Goal: Information Seeking & Learning: Learn about a topic

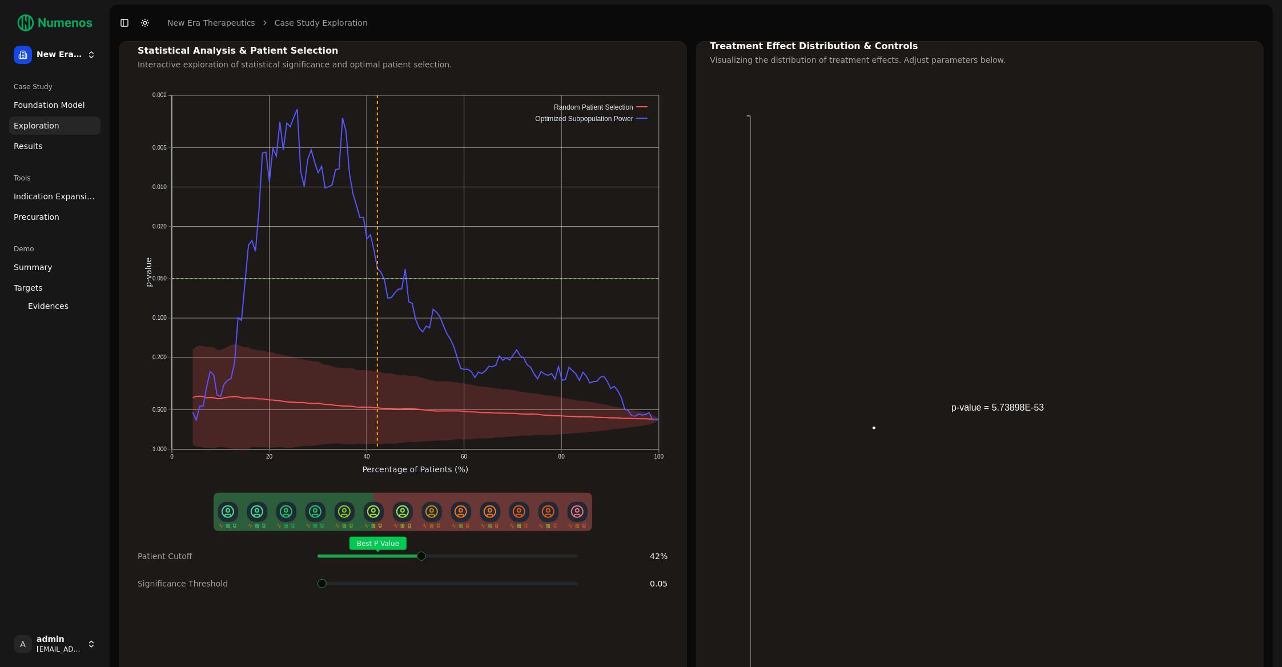
click at [49, 111] on link "Foundation Model" at bounding box center [54, 105] width 91 height 18
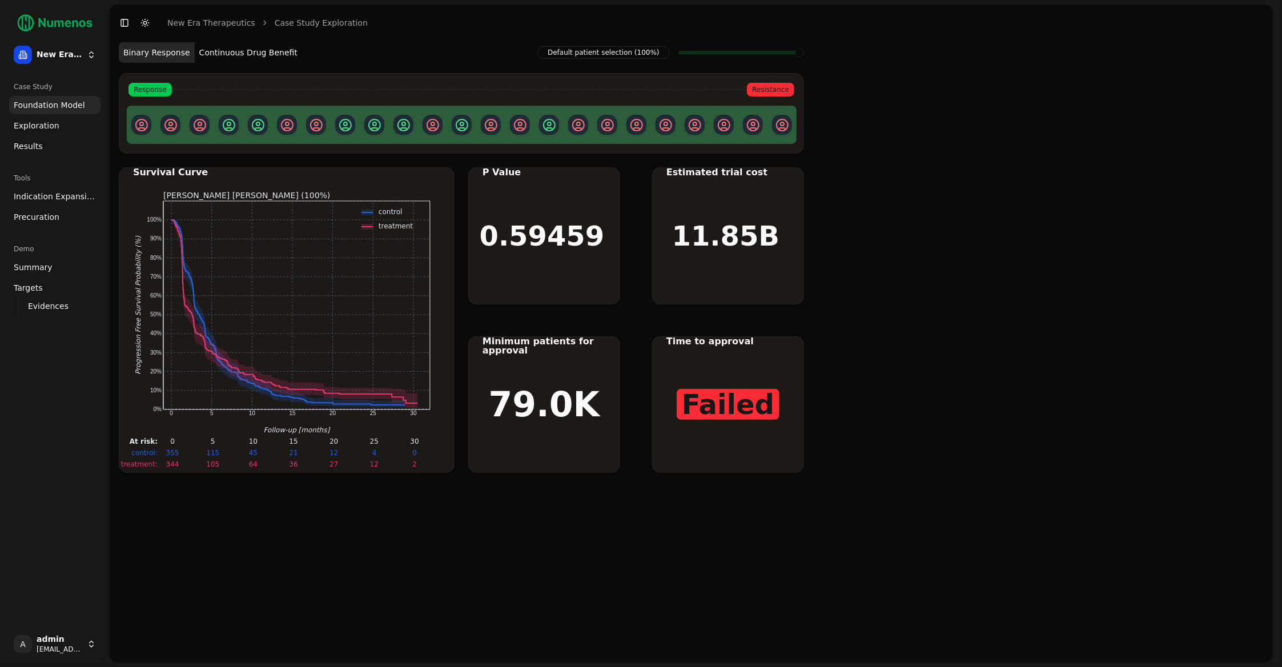
click at [49, 122] on span "Exploration" at bounding box center [37, 125] width 46 height 11
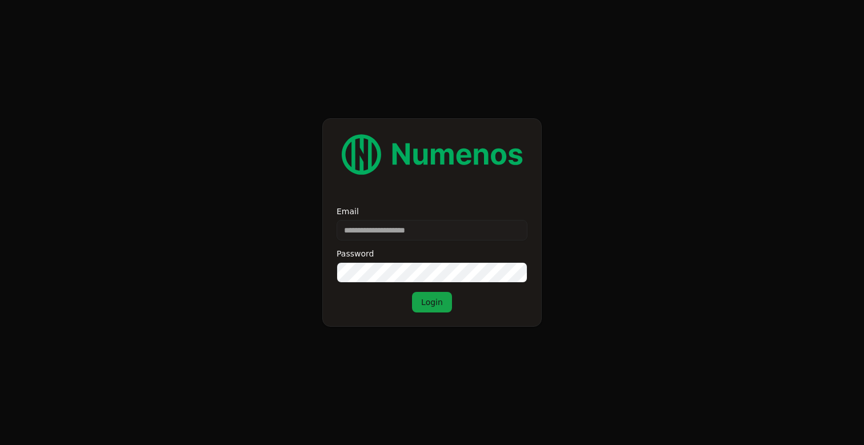
type input "**********"
click at [428, 303] on button "Login" at bounding box center [432, 302] width 40 height 21
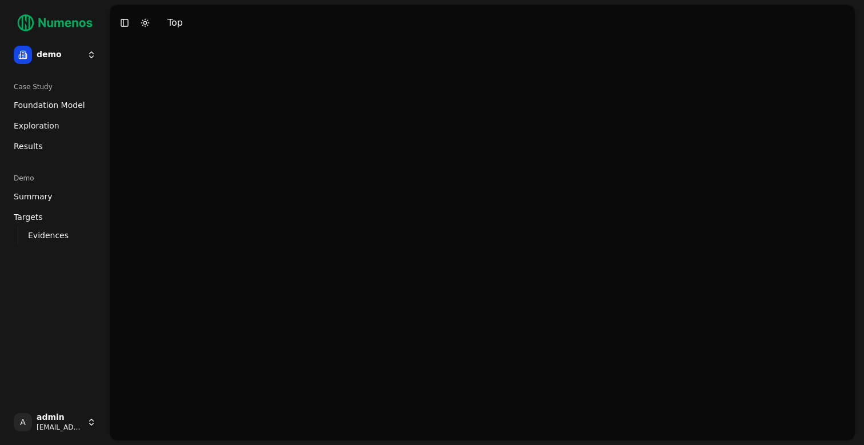
click at [58, 110] on span "Foundation Model" at bounding box center [49, 104] width 71 height 11
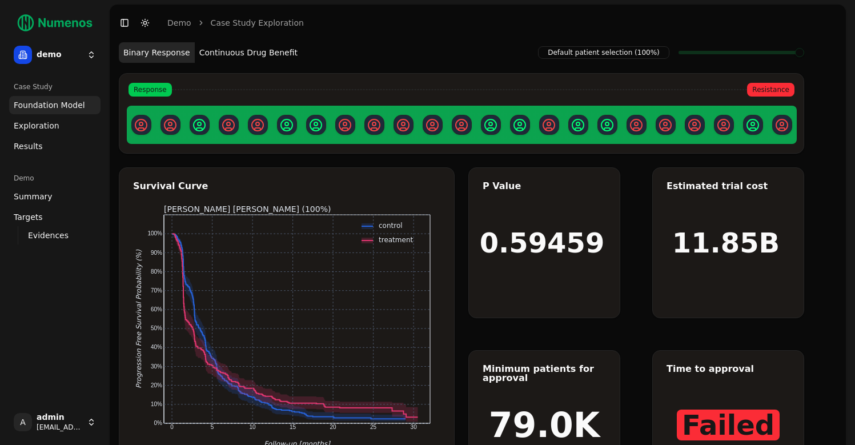
click at [42, 123] on span "Exploration" at bounding box center [37, 125] width 46 height 11
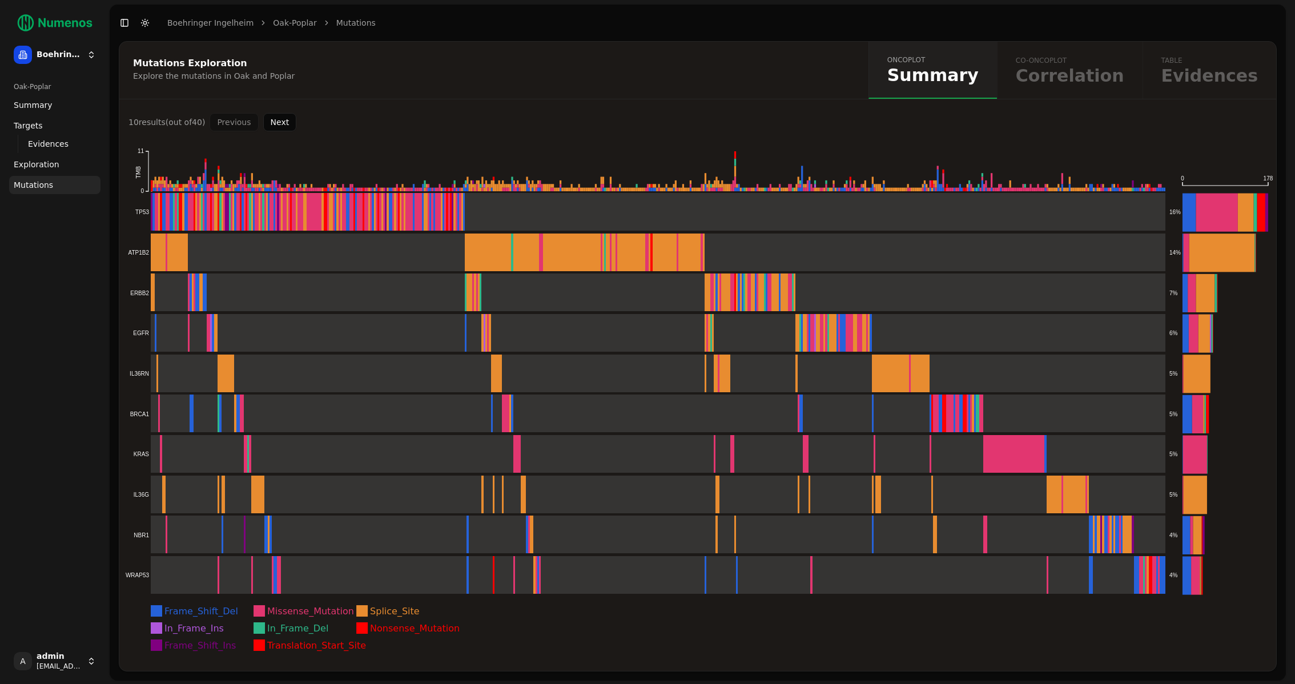
click at [51, 52] on html "Boehringer Ingelheim Oak-Poplar Summary Targets Evidences Exploration Mutations…" at bounding box center [647, 342] width 1295 height 685
click at [202, 366] on rect at bounding box center [645, 374] width 1041 height 38
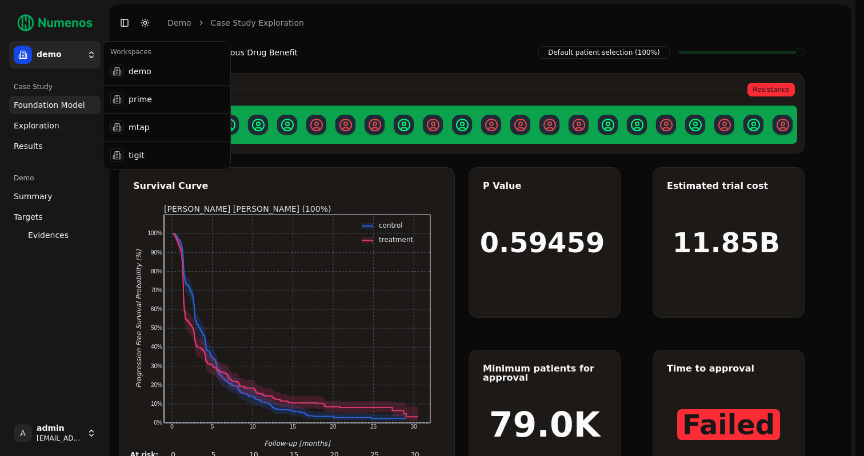
click at [86, 58] on html "demo Case Study Foundation Model Exploration Dosage Effect Results Demo Summary…" at bounding box center [432, 257] width 864 height 514
click at [141, 97] on div "prime" at bounding box center [167, 99] width 122 height 23
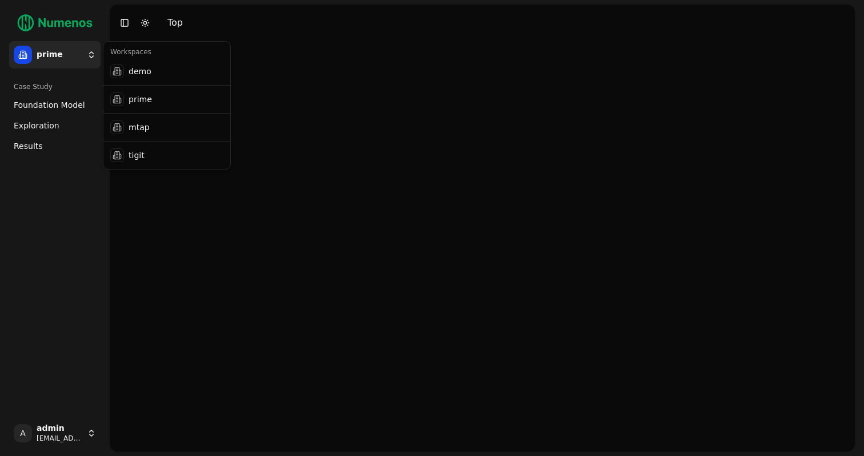
click at [91, 61] on html "prime Case Study Foundation Model Exploration Dosage Effect Results A admin dem…" at bounding box center [432, 228] width 864 height 456
click at [131, 128] on div "mtap" at bounding box center [167, 127] width 122 height 23
click at [73, 53] on html "mtap Case Study Foundation Model Exploration Dosage Effect Results A admin demo…" at bounding box center [432, 228] width 864 height 456
click at [139, 151] on div "tigit" at bounding box center [167, 155] width 122 height 23
click at [55, 146] on span "Dosage Effect" at bounding box center [41, 145] width 55 height 11
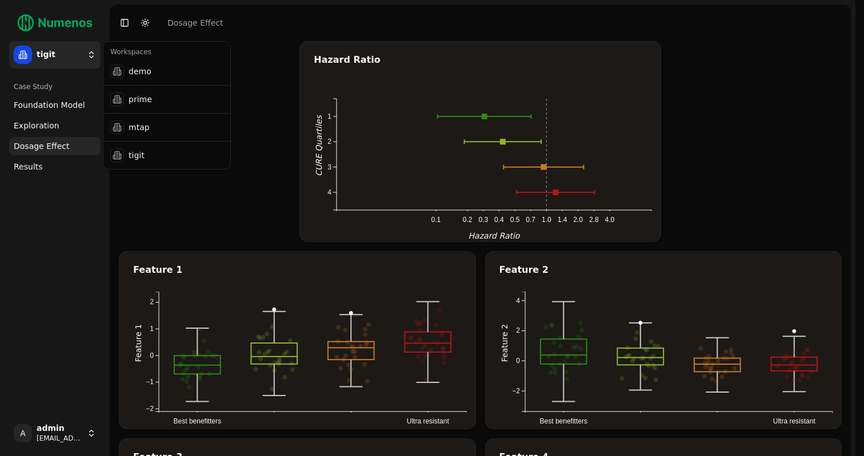
click at [78, 56] on html "tigit Case Study Foundation Model Exploration Dosage Effect Results A admin dem…" at bounding box center [432, 315] width 864 height 631
click at [135, 72] on div "demo" at bounding box center [167, 71] width 122 height 23
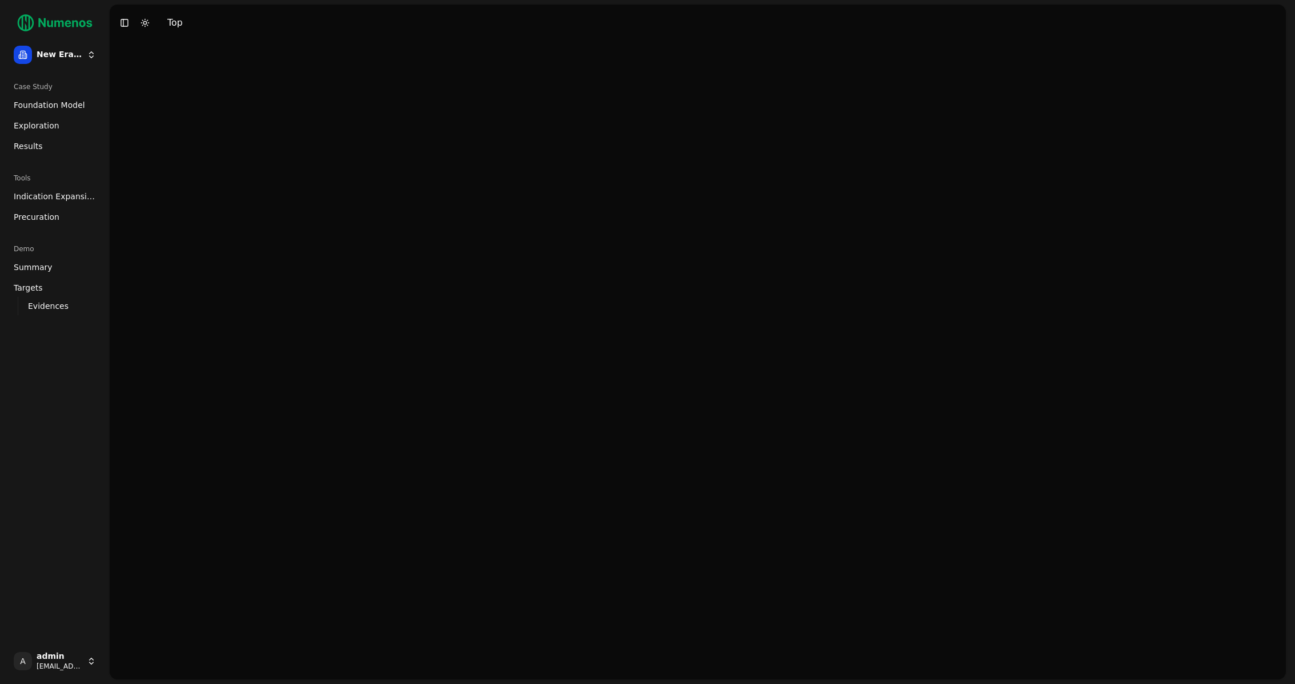
click at [52, 659] on html "New Era Therapeutics Case Study Foundation Model Exploration Results Tools Indi…" at bounding box center [647, 342] width 1295 height 684
click at [138, 667] on div "Log out" at bounding box center [167, 664] width 122 height 18
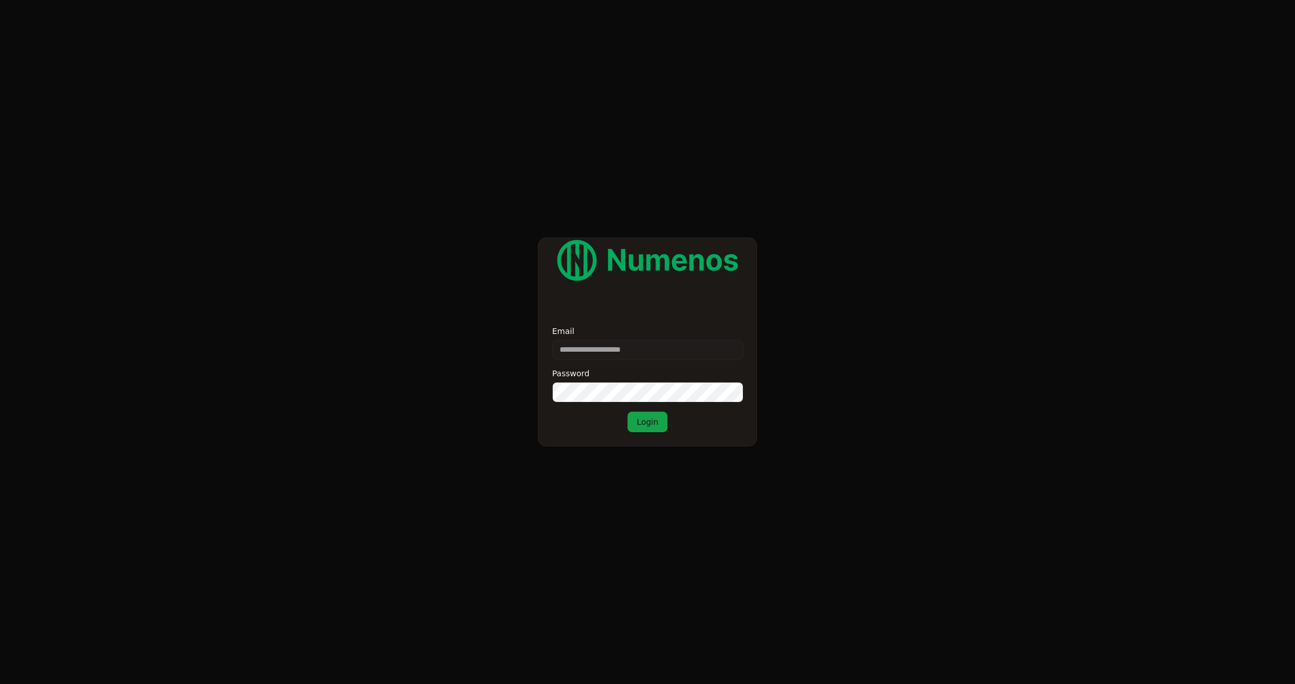
type input "**********"
click at [649, 432] on div "**********" at bounding box center [648, 380] width 218 height 133
click at [651, 429] on button "Login" at bounding box center [648, 422] width 40 height 21
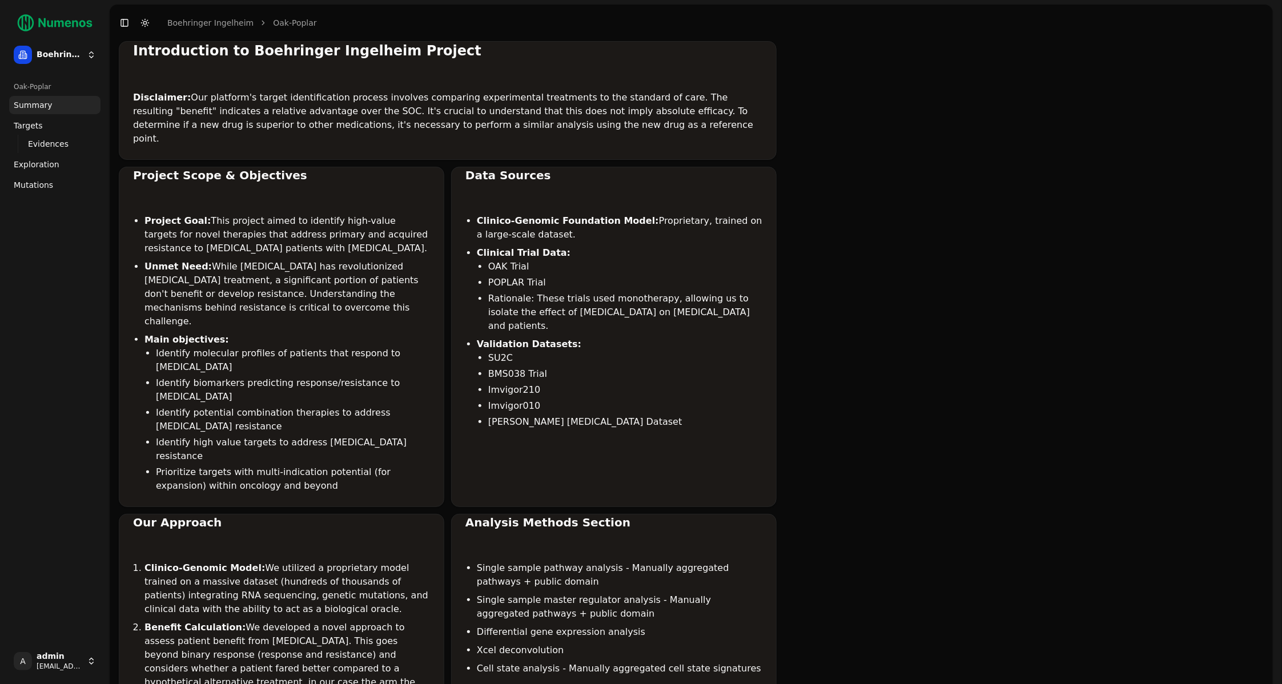
click at [42, 182] on span "Mutations" at bounding box center [33, 184] width 39 height 11
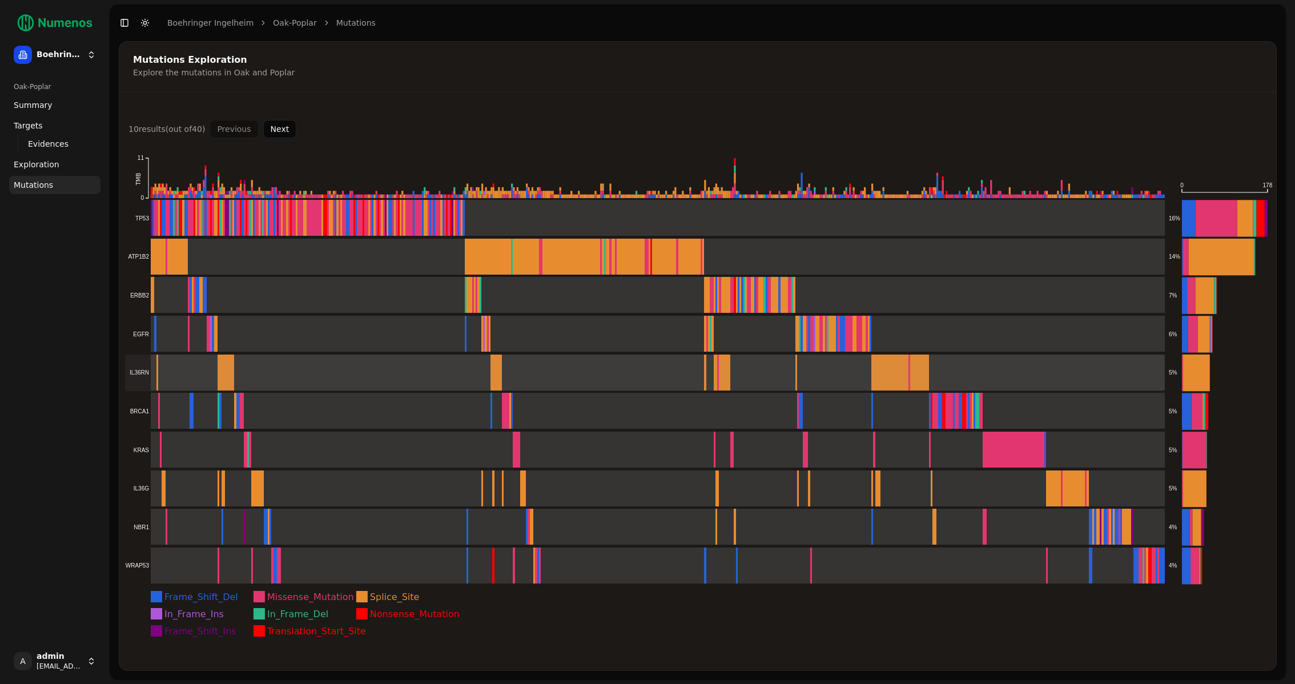
click at [175, 375] on rect at bounding box center [645, 373] width 1041 height 37
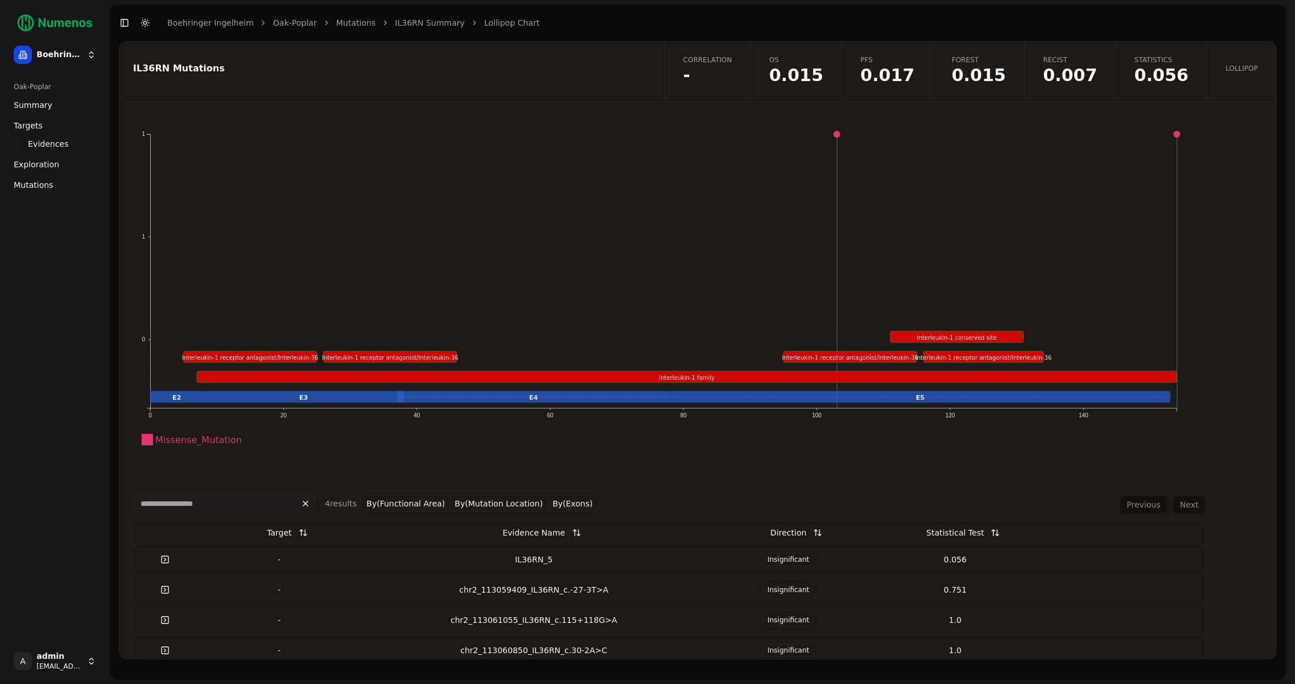
click at [922, 53] on link "PFS 0.017" at bounding box center [887, 70] width 91 height 56
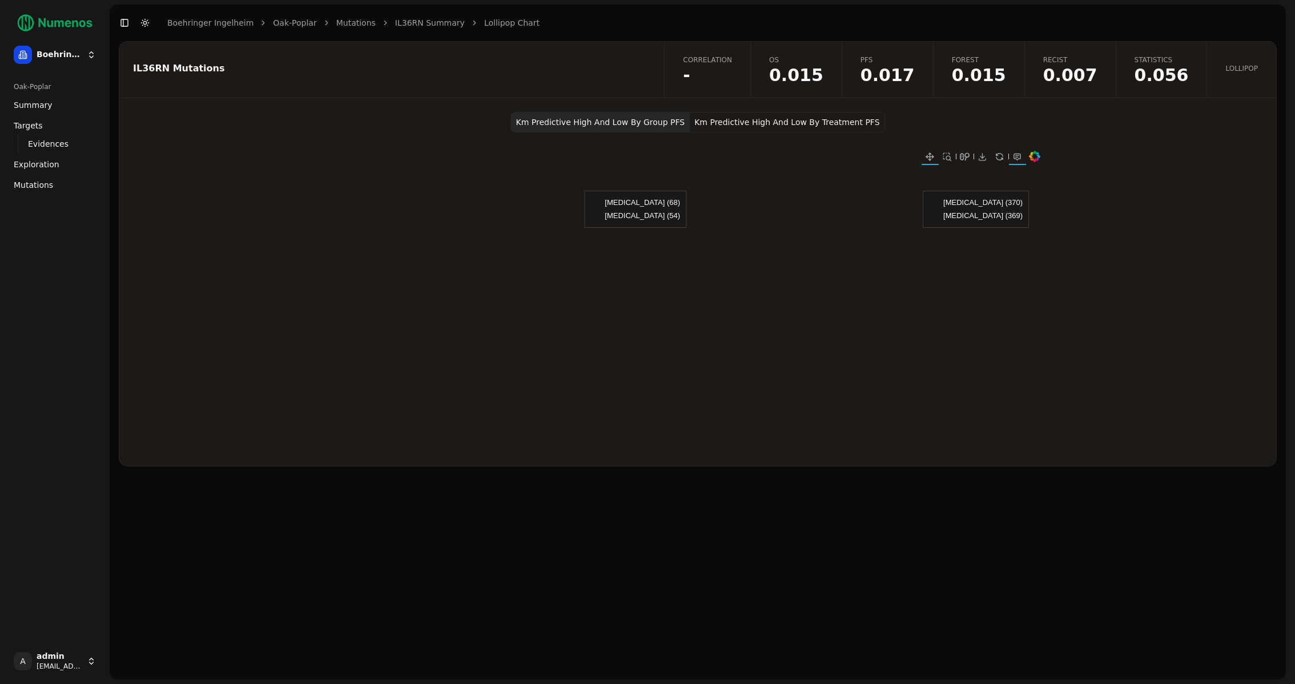
click at [766, 121] on button "Km Predictive High And Low By Treatment PFS" at bounding box center [787, 122] width 195 height 21
click at [637, 119] on button "Km Predictive High And Low By Group PFS" at bounding box center [600, 122] width 179 height 21
click at [915, 75] on span "0.017" at bounding box center [888, 75] width 54 height 17
click at [791, 119] on button "Km Predictive High And Low By Treatment PFS" at bounding box center [787, 122] width 195 height 21
click at [915, 70] on span "0.017" at bounding box center [888, 75] width 54 height 17
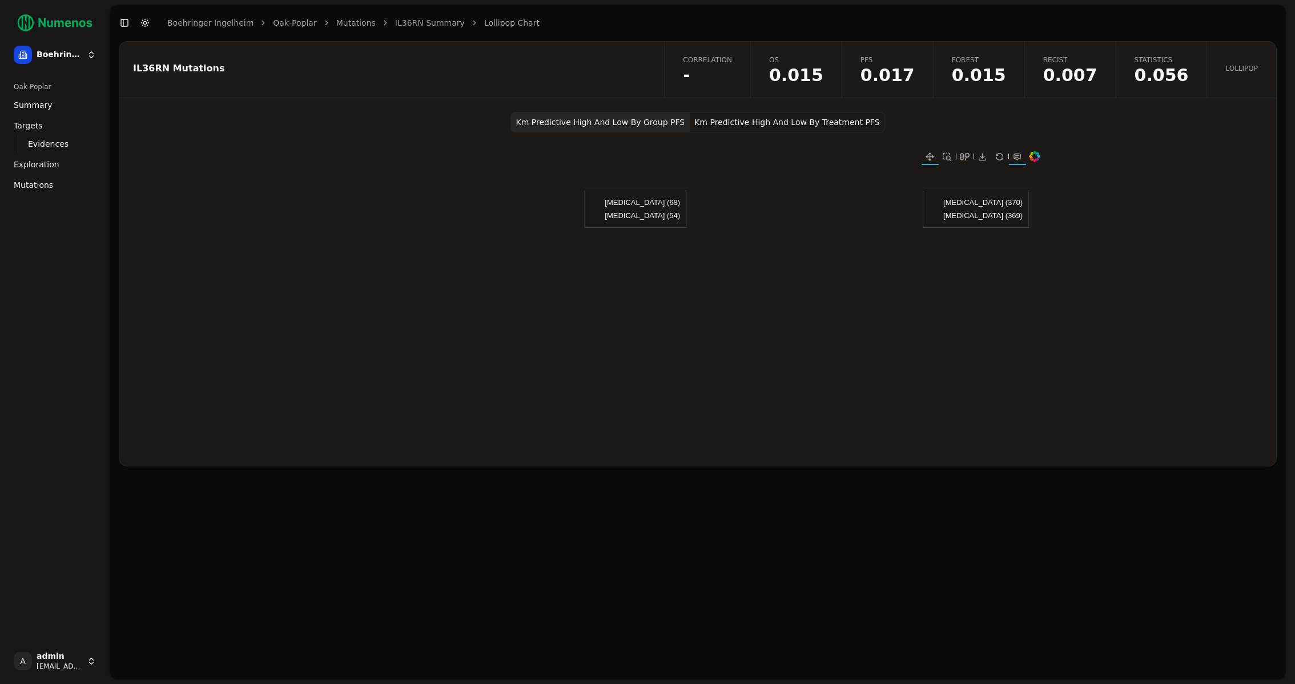
click at [915, 70] on span "0.017" at bounding box center [888, 75] width 54 height 17
click at [824, 67] on span "0.015" at bounding box center [796, 75] width 54 height 17
click at [767, 125] on button "Km Predictive High And Low By Treatment OS" at bounding box center [786, 122] width 192 height 21
click at [638, 125] on button "Km Predictive High And Low By Group OS" at bounding box center [602, 122] width 176 height 21
click at [894, 74] on span "0.017" at bounding box center [888, 75] width 54 height 17
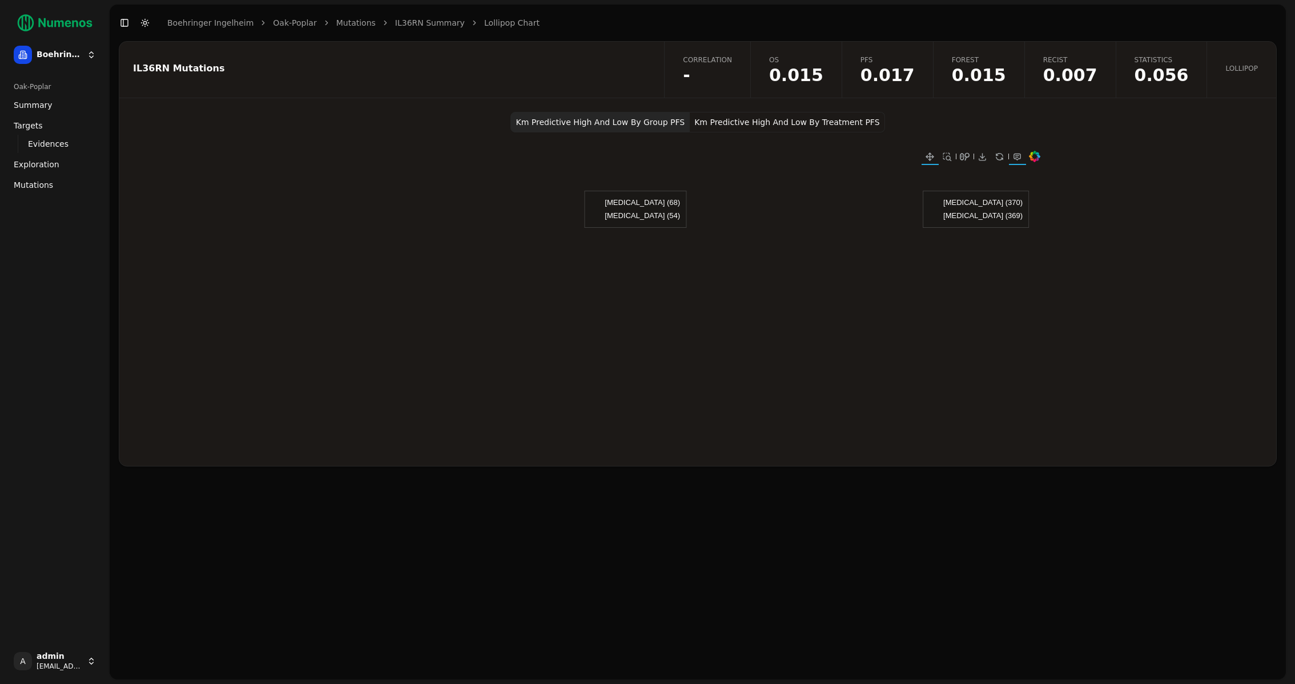
click at [809, 121] on button "Km Predictive High And Low By Treatment PFS" at bounding box center [787, 122] width 195 height 21
click at [974, 71] on span "0.015" at bounding box center [979, 75] width 54 height 17
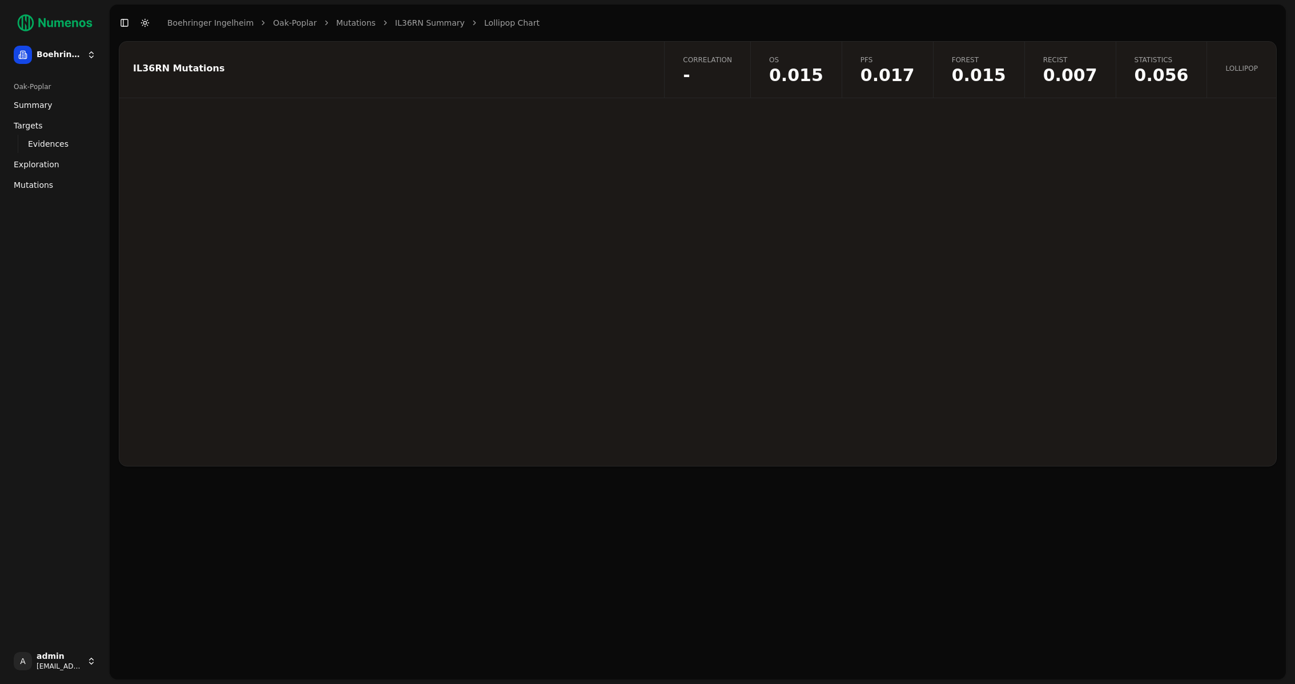
click at [1069, 69] on span "0.007" at bounding box center [1070, 75] width 54 height 17
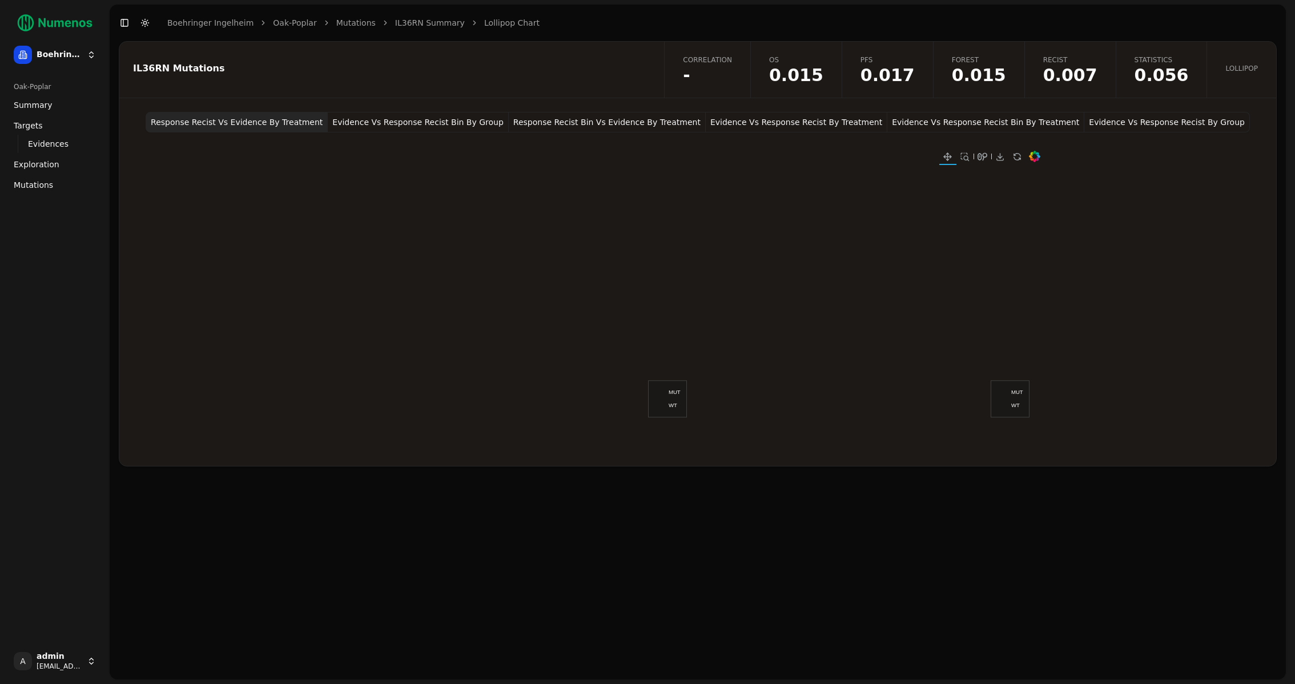
click at [412, 120] on button "Evidence Vs Response Recist Bin By Group" at bounding box center [418, 122] width 180 height 21
click at [49, 160] on span "Exploration" at bounding box center [37, 164] width 46 height 11
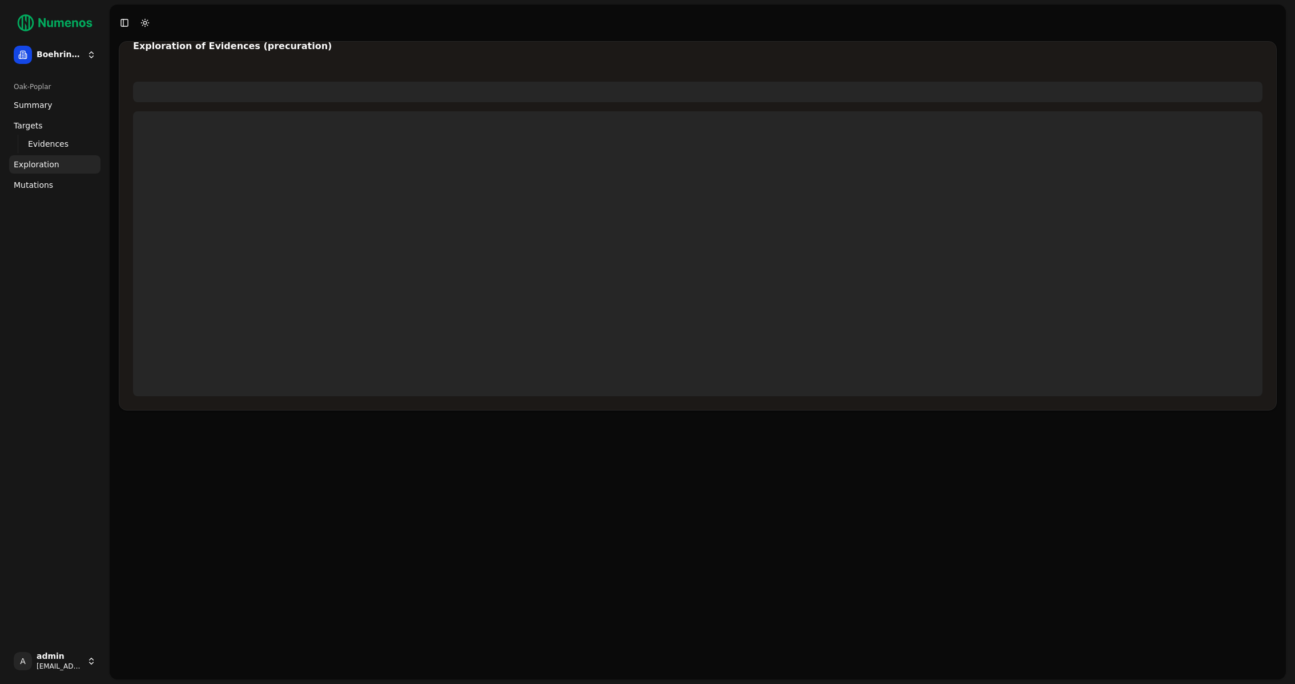
click at [46, 180] on span "Mutations" at bounding box center [33, 184] width 39 height 11
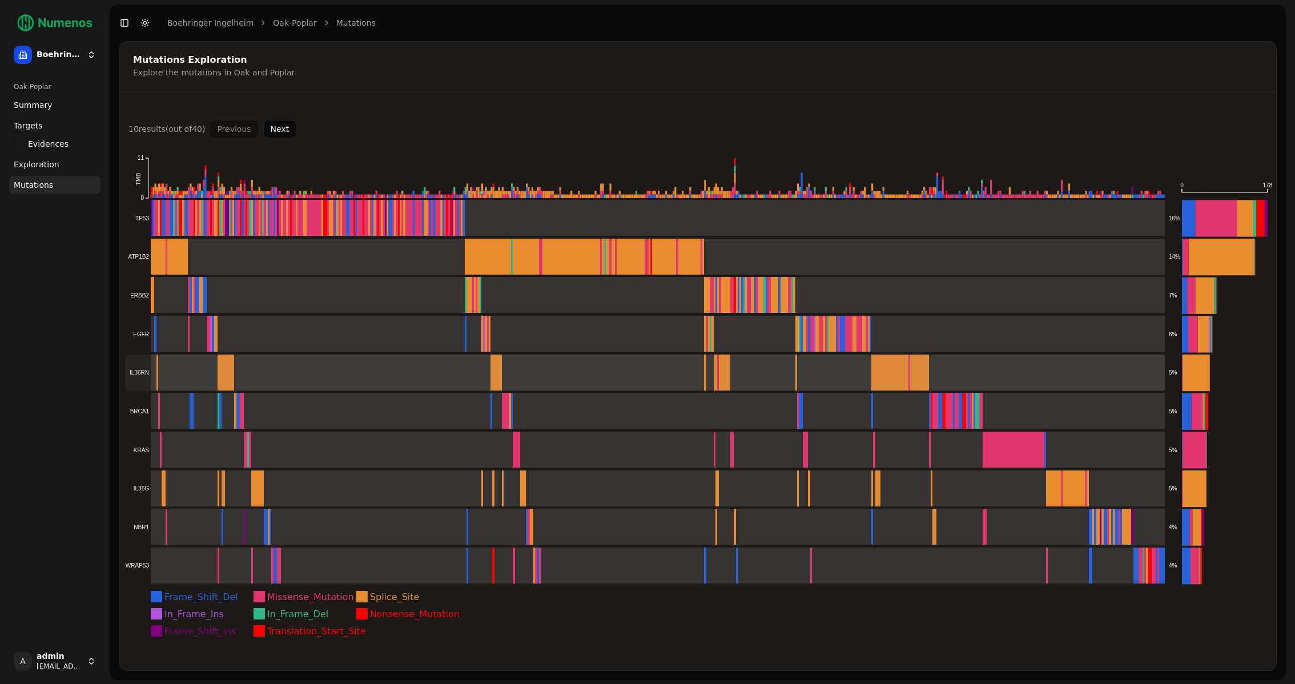
click at [140, 370] on rect at bounding box center [645, 373] width 1041 height 37
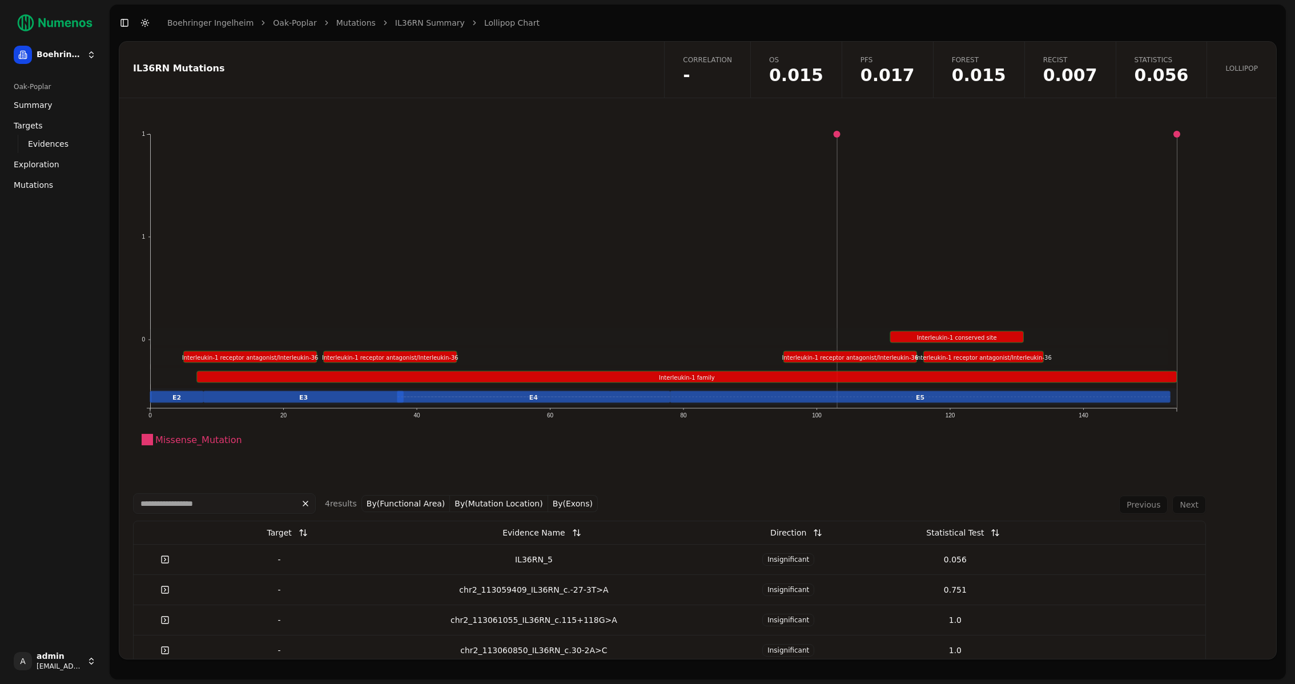
scroll to position [19, 0]
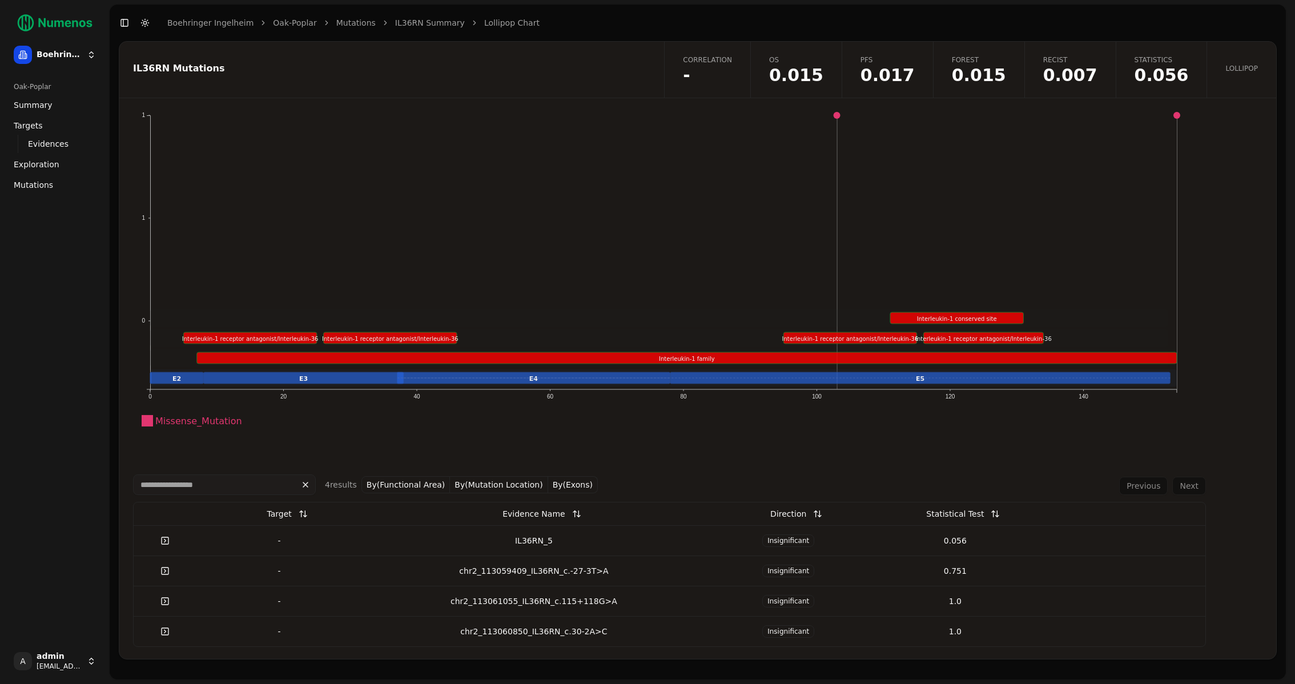
click at [547, 543] on div "IL36RN_5" at bounding box center [534, 540] width 334 height 11
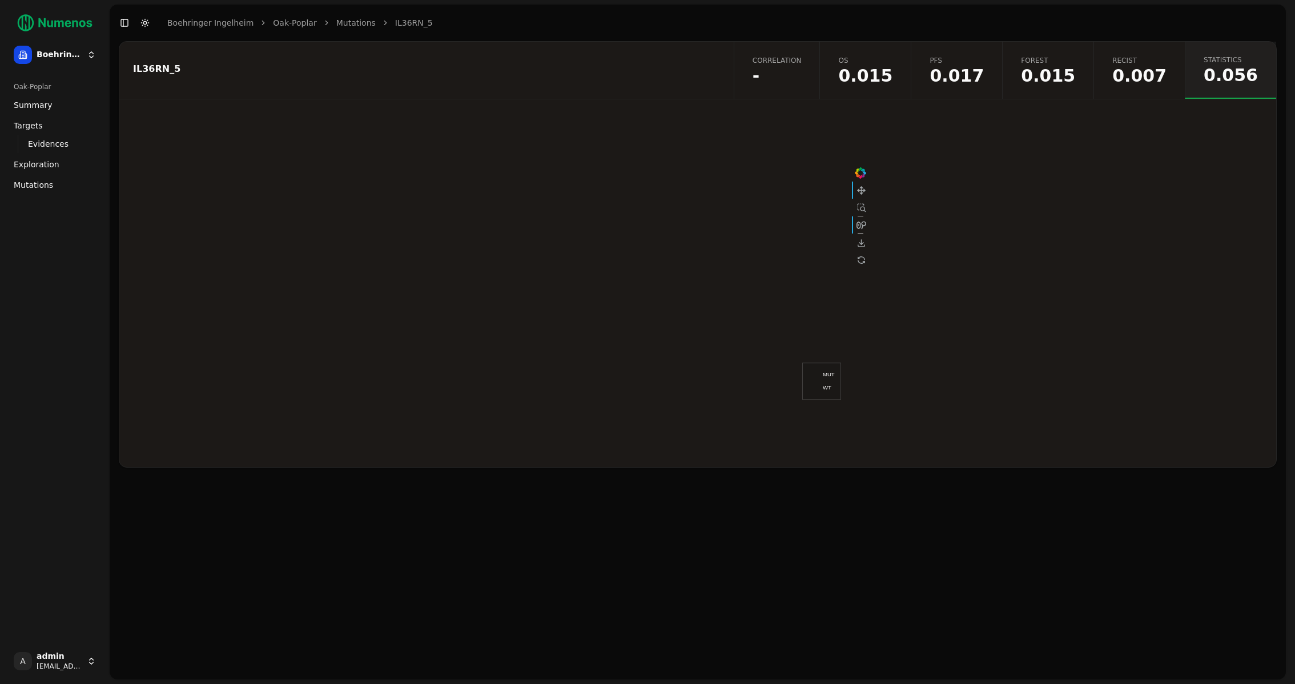
click at [984, 82] on span "0.017" at bounding box center [957, 75] width 54 height 17
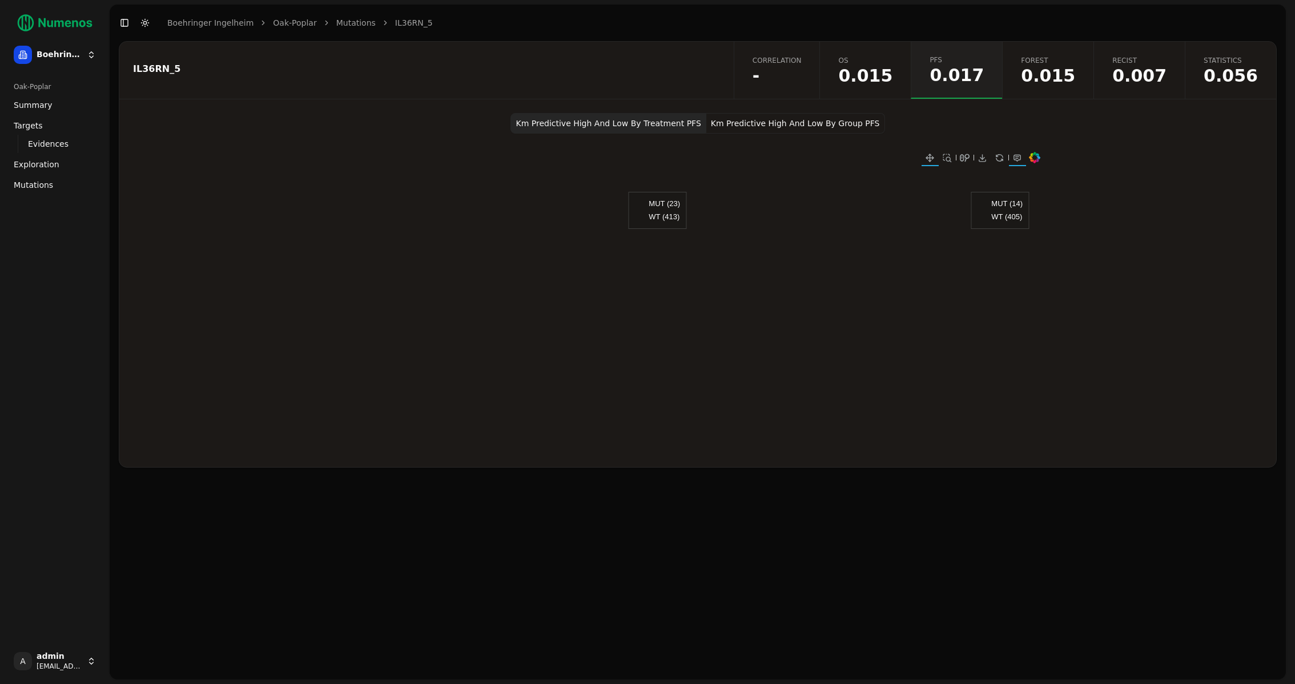
click at [893, 69] on span "0.015" at bounding box center [865, 75] width 54 height 17
click at [32, 187] on span "Mutations" at bounding box center [33, 184] width 39 height 11
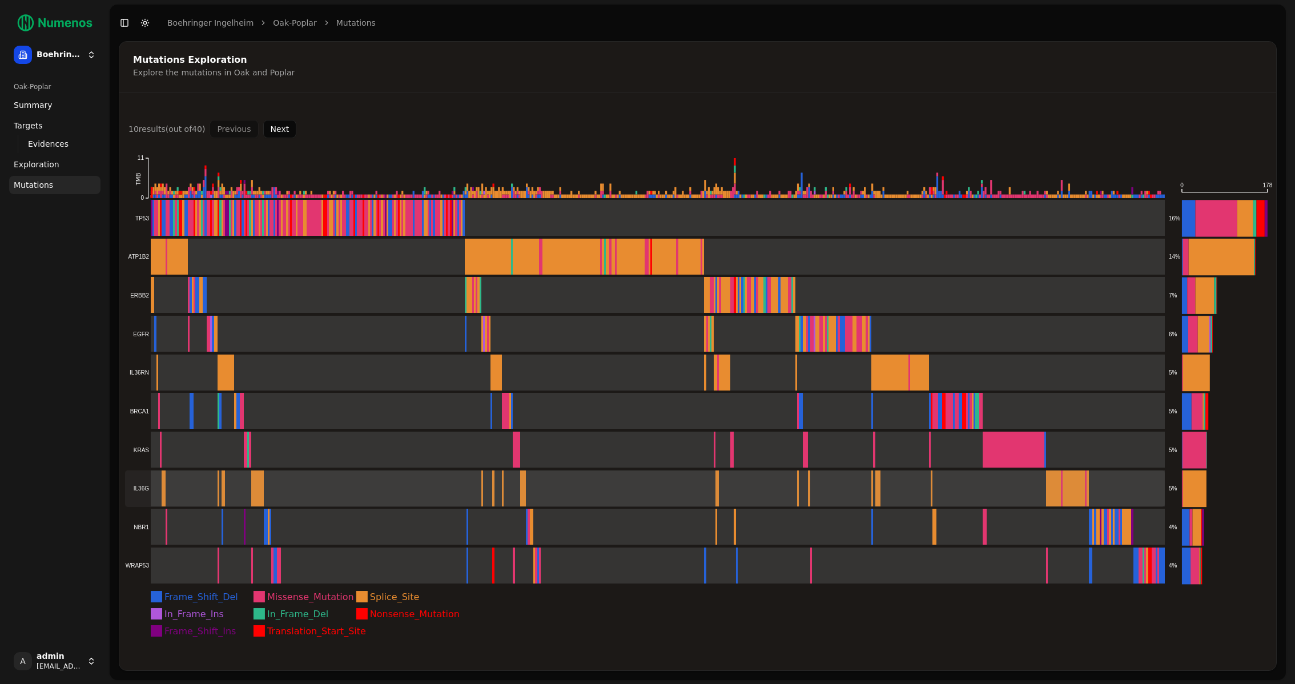
click at [196, 478] on rect at bounding box center [645, 489] width 1041 height 37
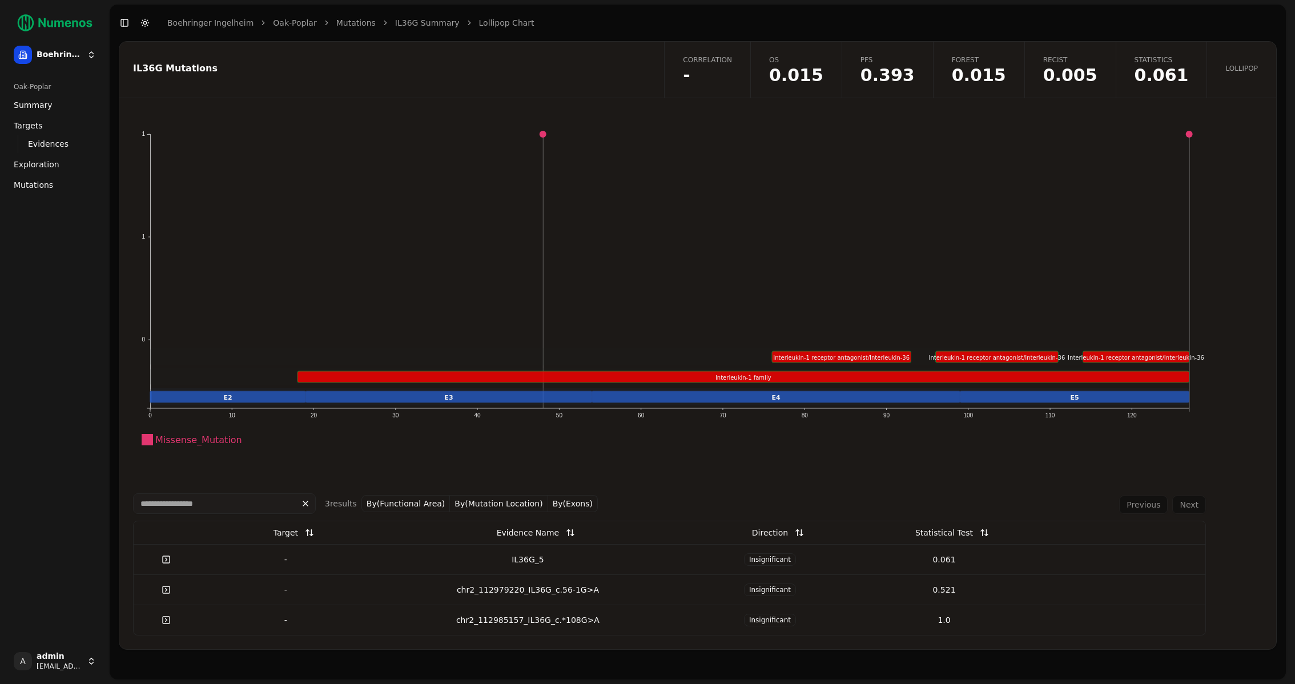
click at [543, 557] on div "IL36G_5" at bounding box center [528, 559] width 301 height 11
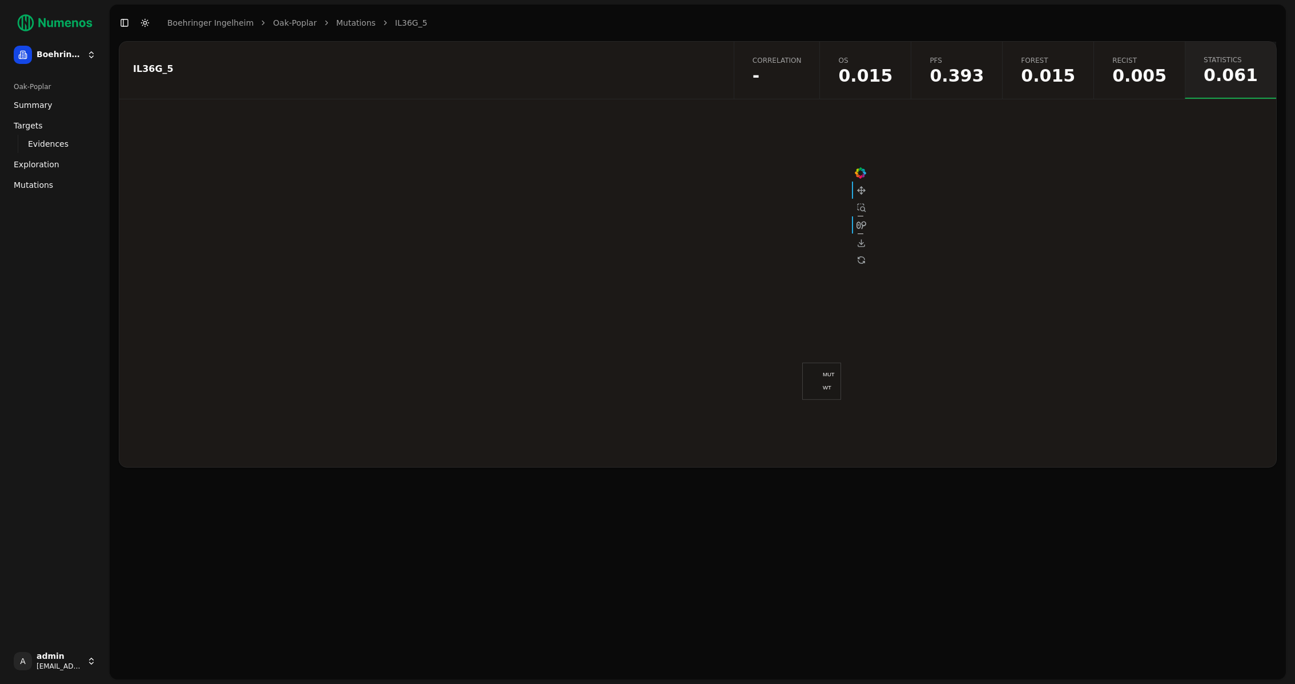
click at [984, 69] on span "0.393" at bounding box center [957, 75] width 54 height 17
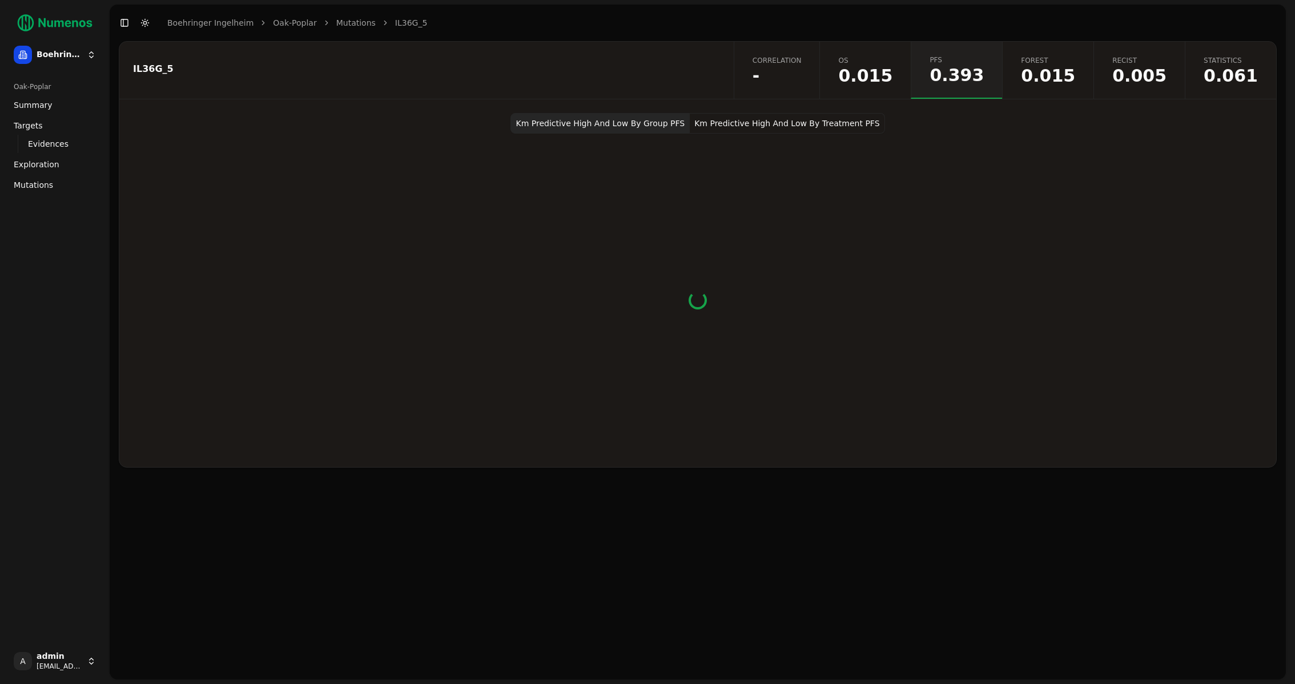
click at [889, 79] on span "0.015" at bounding box center [865, 75] width 54 height 17
click at [773, 121] on button "Km Predictive High And Low By Group OS" at bounding box center [793, 123] width 175 height 21
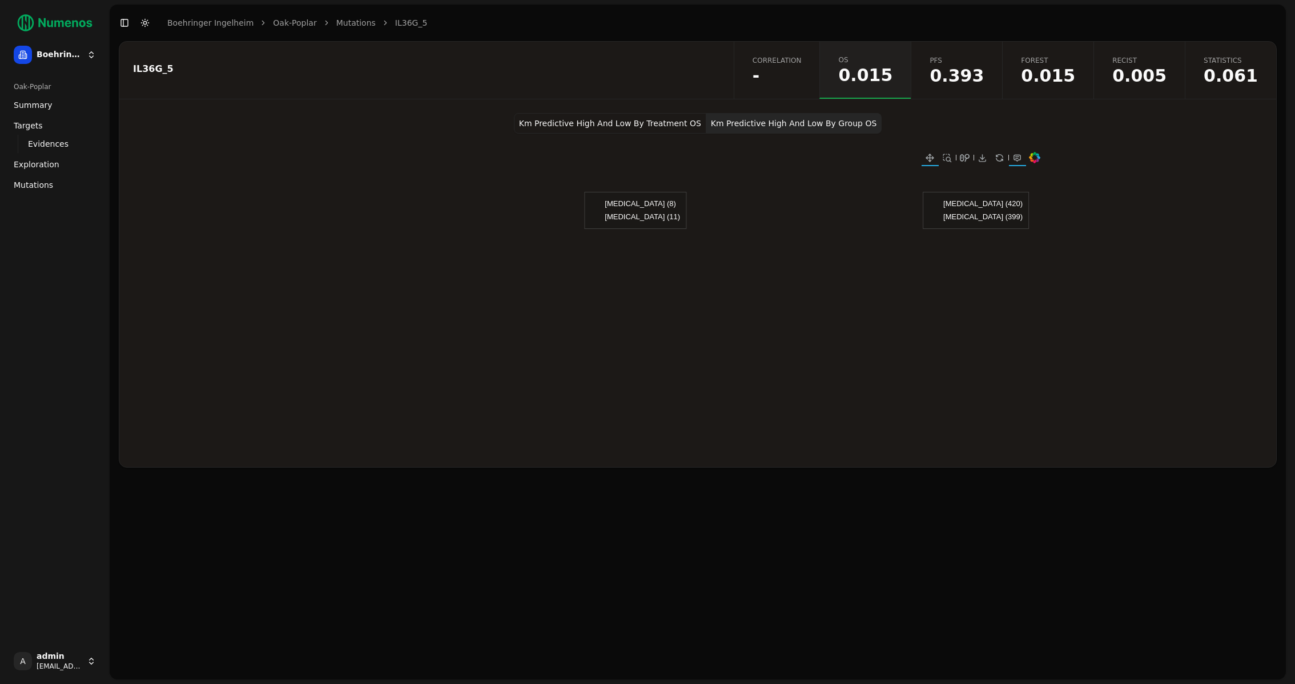
click at [652, 122] on button "Km Predictive High And Low By Treatment OS" at bounding box center [610, 123] width 192 height 21
drag, startPoint x: 994, startPoint y: 203, endPoint x: 1028, endPoint y: 202, distance: 34.3
click at [1028, 202] on div at bounding box center [1000, 210] width 58 height 37
click at [1123, 223] on div "Km Predictive High And Low By Treatment OS Km Predictive High And Low By Group …" at bounding box center [697, 290] width 1157 height 354
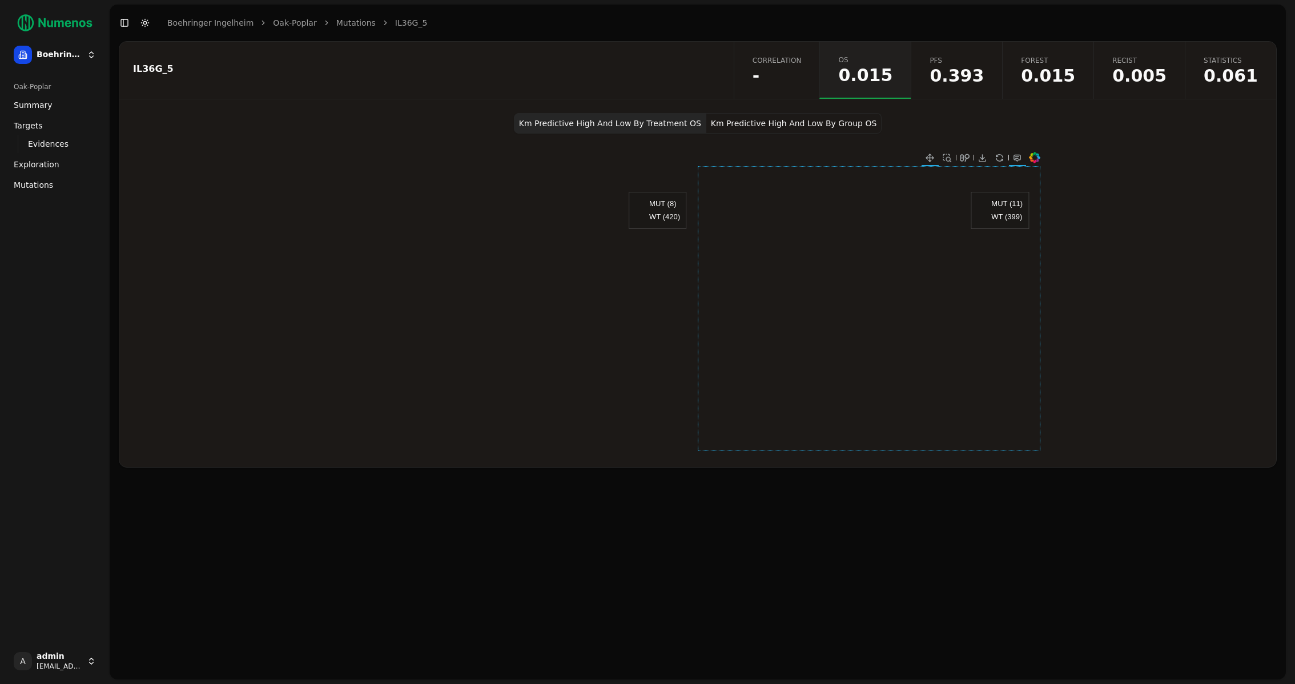
click at [858, 324] on div at bounding box center [869, 308] width 343 height 285
click at [852, 291] on div at bounding box center [869, 308] width 343 height 285
click at [1146, 252] on div "Km Predictive High And Low By Treatment OS Km Predictive High And Low By Group …" at bounding box center [697, 290] width 1157 height 354
click at [1066, 77] on span "0.015" at bounding box center [1048, 75] width 54 height 17
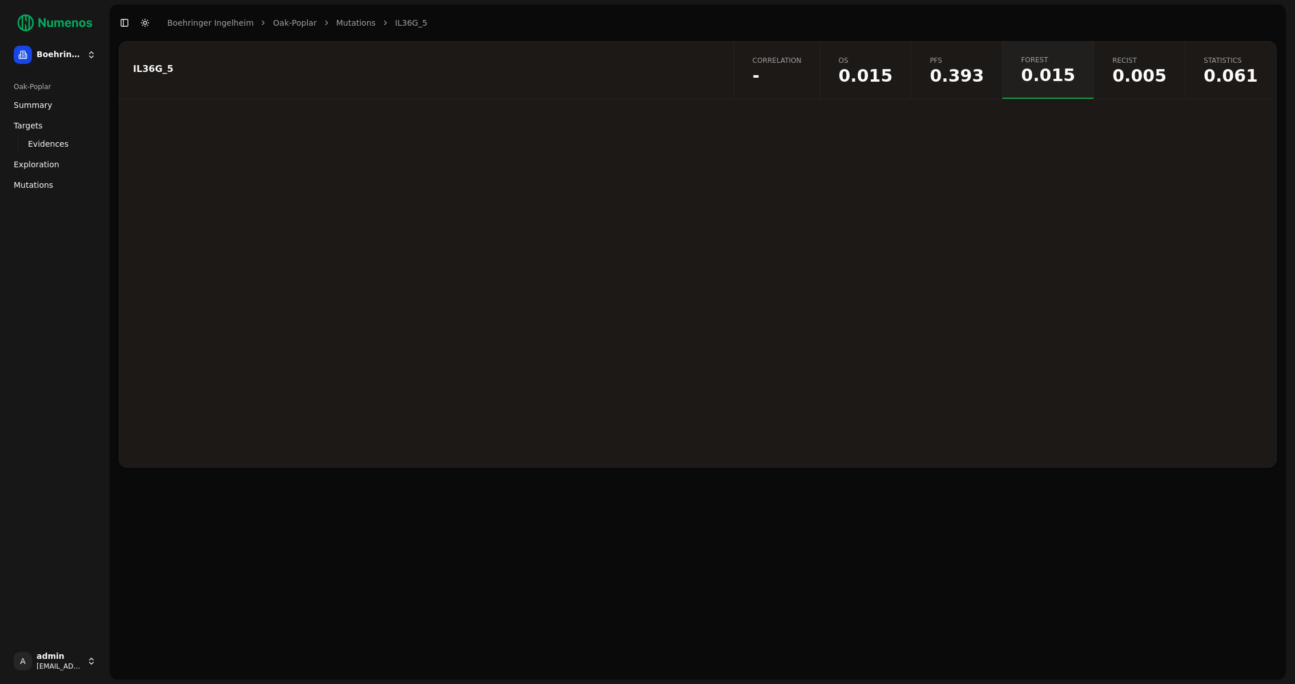
click at [1149, 78] on span "0.005" at bounding box center [1140, 75] width 54 height 17
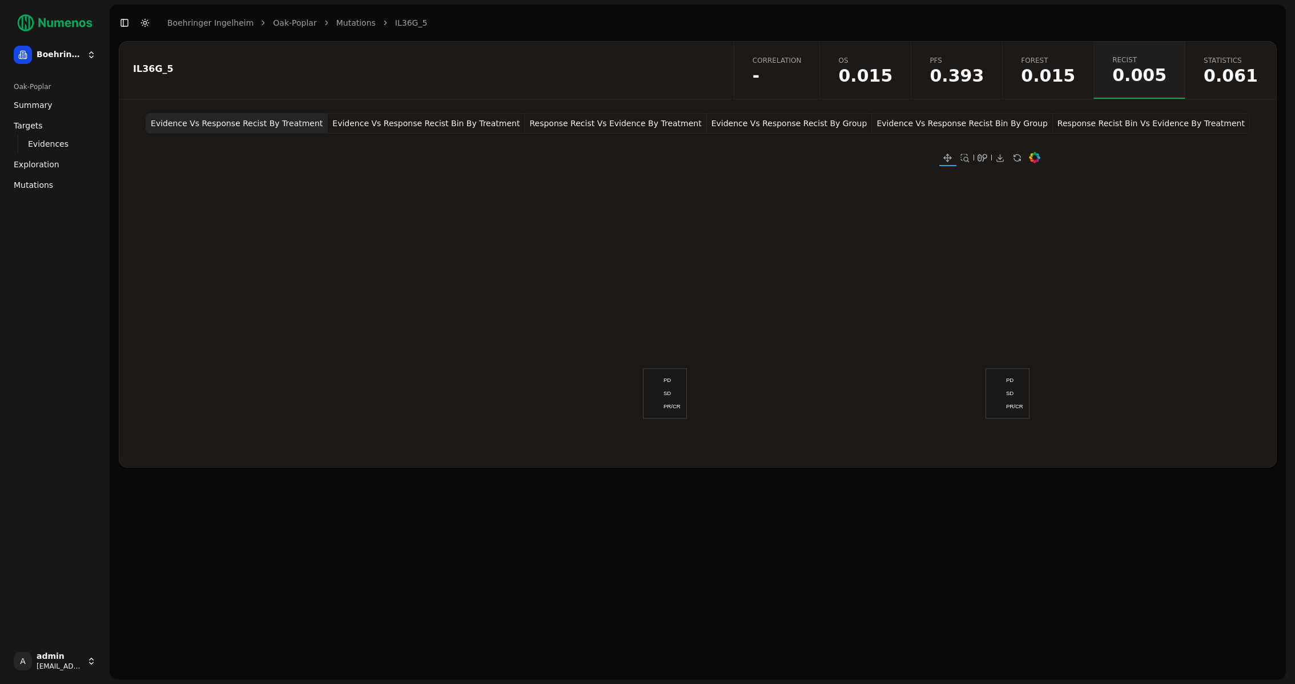
click at [495, 113] on button "Evidence Vs Response Recist Bin By Treatment" at bounding box center [426, 123] width 197 height 21
click at [624, 111] on div "IL36G_5 Correlation - OS 0.015 PFS 0.393 Forest 0.015 Recist 0.005 Statistics 0…" at bounding box center [698, 254] width 1158 height 427
click at [625, 118] on button "Response Recist Vs Evidence By Treatment" at bounding box center [616, 123] width 182 height 21
click at [821, 135] on div at bounding box center [698, 301] width 713 height 334
click at [820, 122] on button "Evidence Vs Response Recist By Group" at bounding box center [790, 123] width 166 height 21
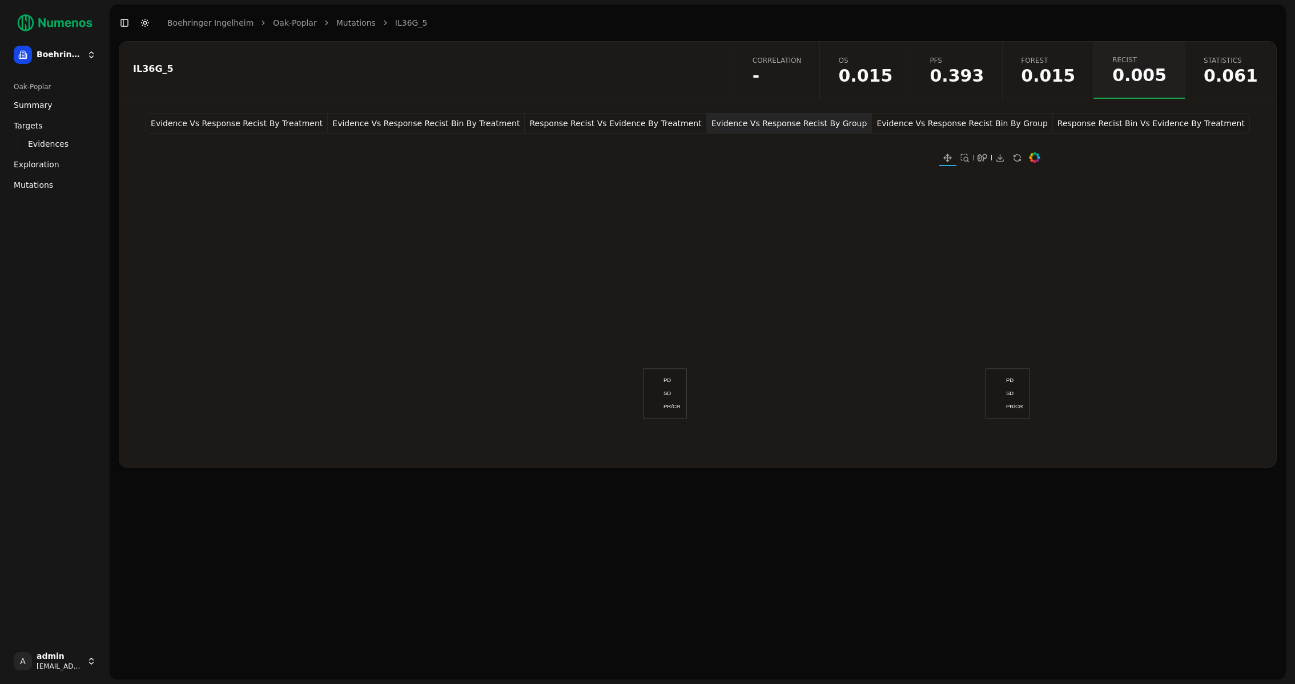
click at [987, 129] on button "Evidence Vs Response Recist Bin By Group" at bounding box center [962, 123] width 180 height 21
click at [1131, 125] on button "Response Recist Bin Vs Evidence By Treatment" at bounding box center [1151, 123] width 197 height 21
click at [732, 124] on button "Evidence Vs Response Recist By Group" at bounding box center [790, 123] width 166 height 21
click at [957, 123] on button "Evidence Vs Response Recist Bin By Group" at bounding box center [962, 123] width 180 height 21
click at [1179, 127] on button "Response Recist Bin Vs Evidence By Treatment" at bounding box center [1151, 123] width 197 height 21
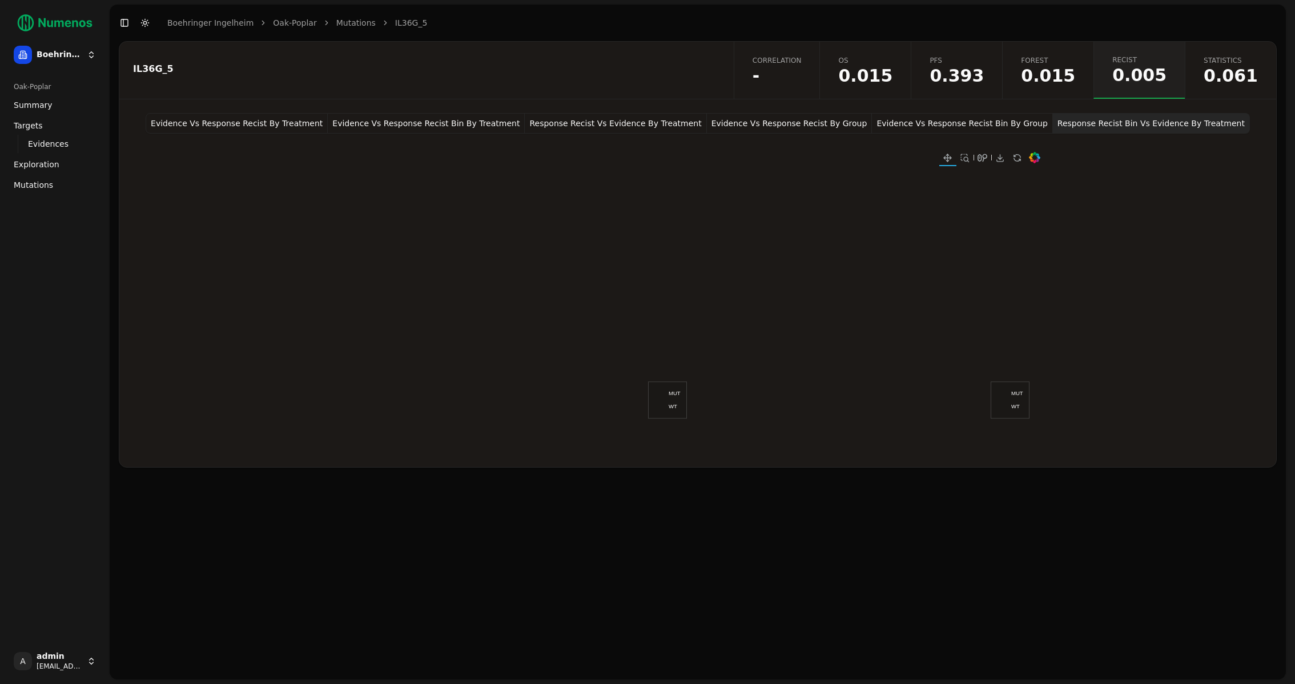
click at [260, 114] on button "Evidence Vs Response Recist By Treatment" at bounding box center [237, 123] width 182 height 21
click at [43, 188] on span "Mutations" at bounding box center [33, 184] width 39 height 11
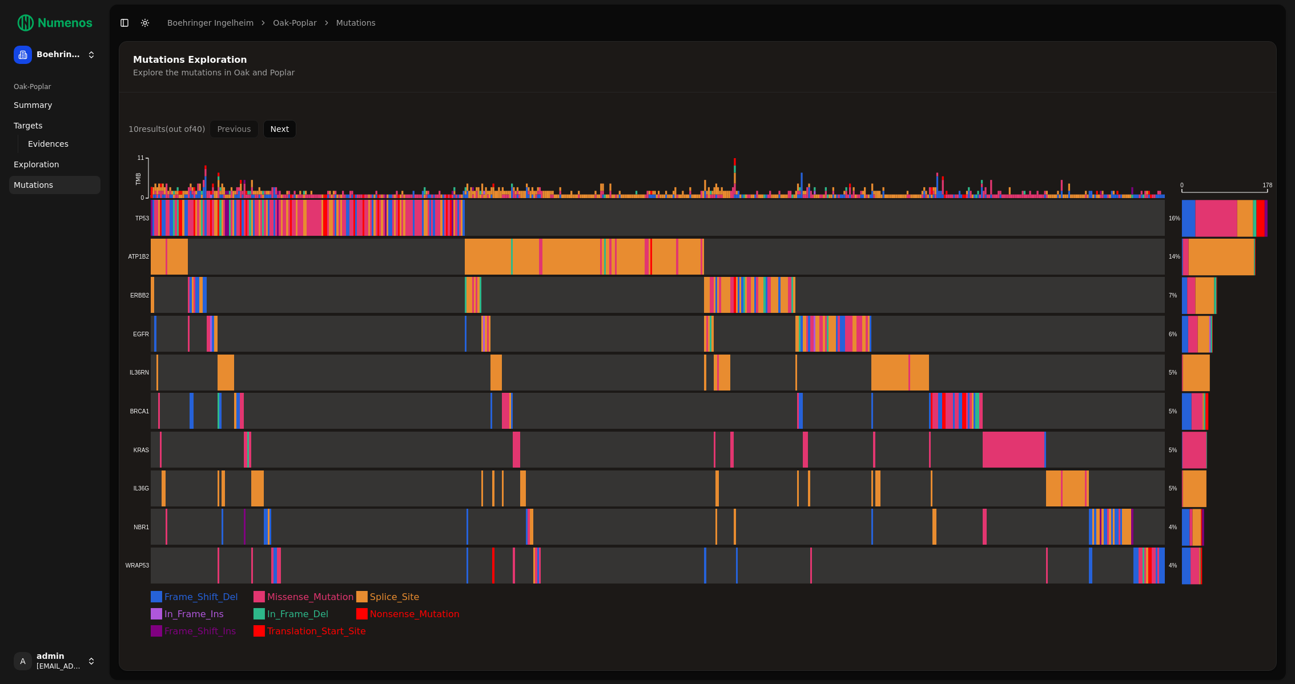
click at [276, 129] on button "Next" at bounding box center [280, 129] width 34 height 18
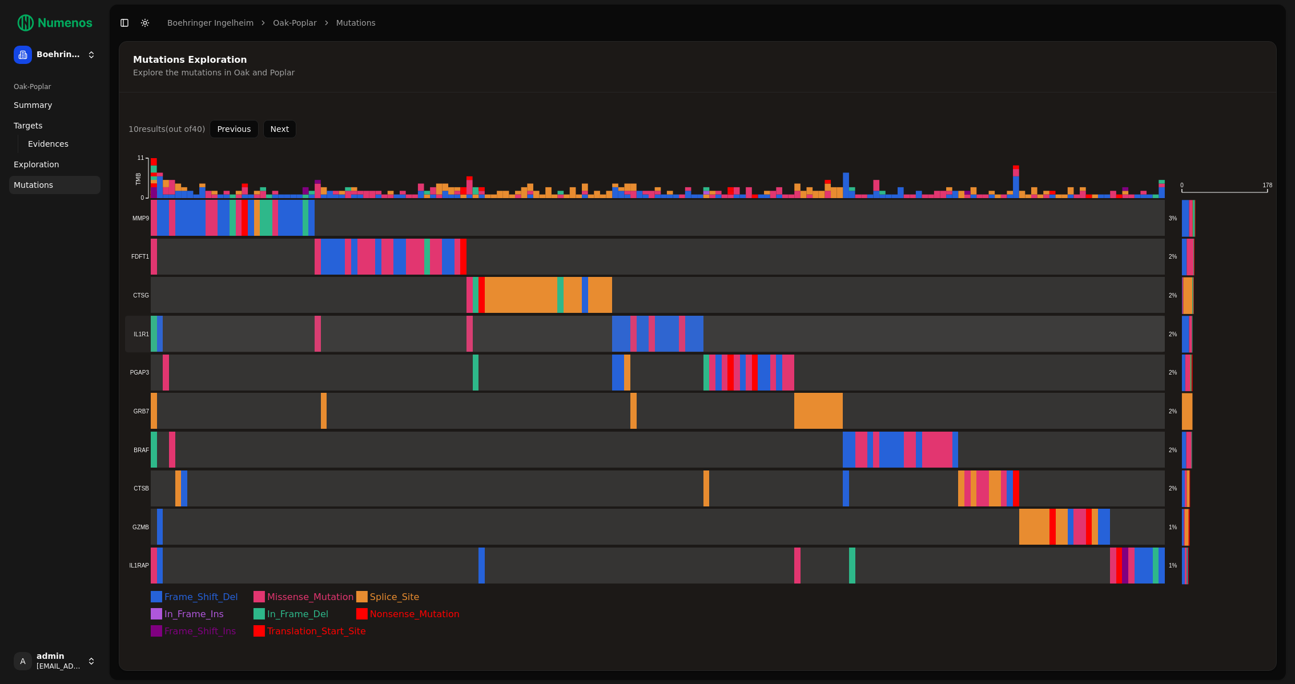
click at [225, 331] on rect at bounding box center [645, 334] width 1041 height 37
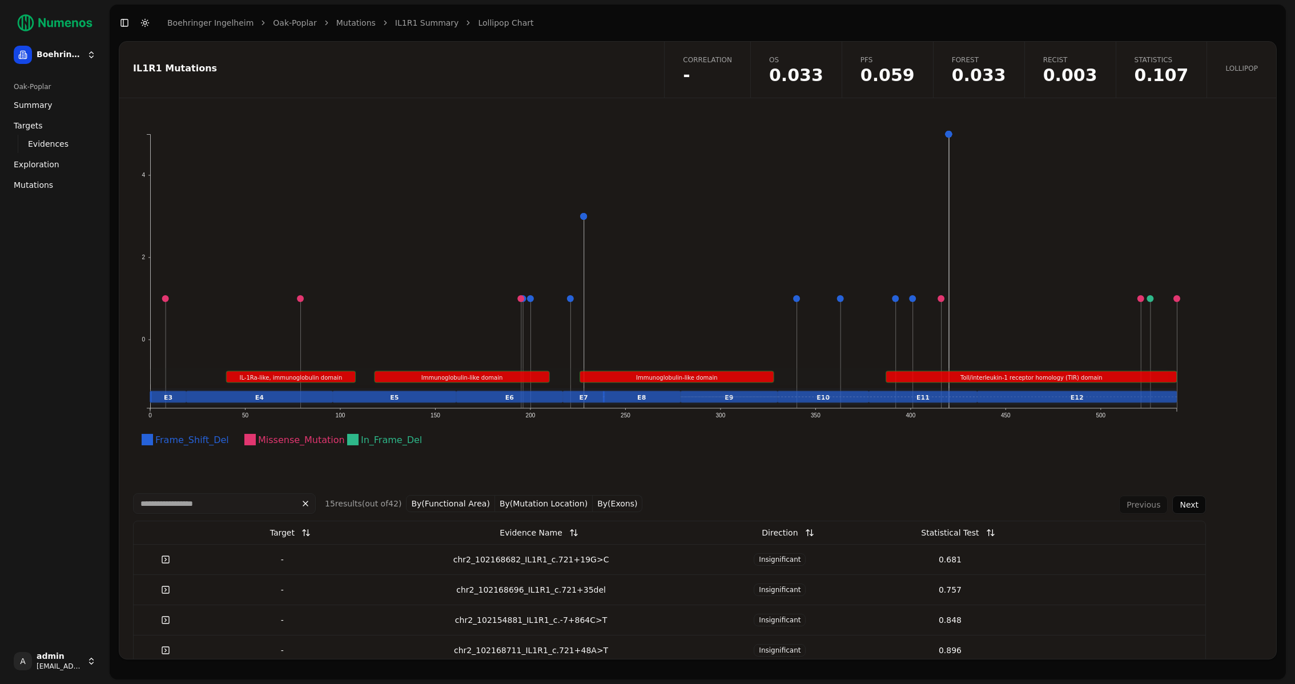
click at [805, 67] on span "0.033" at bounding box center [796, 75] width 54 height 17
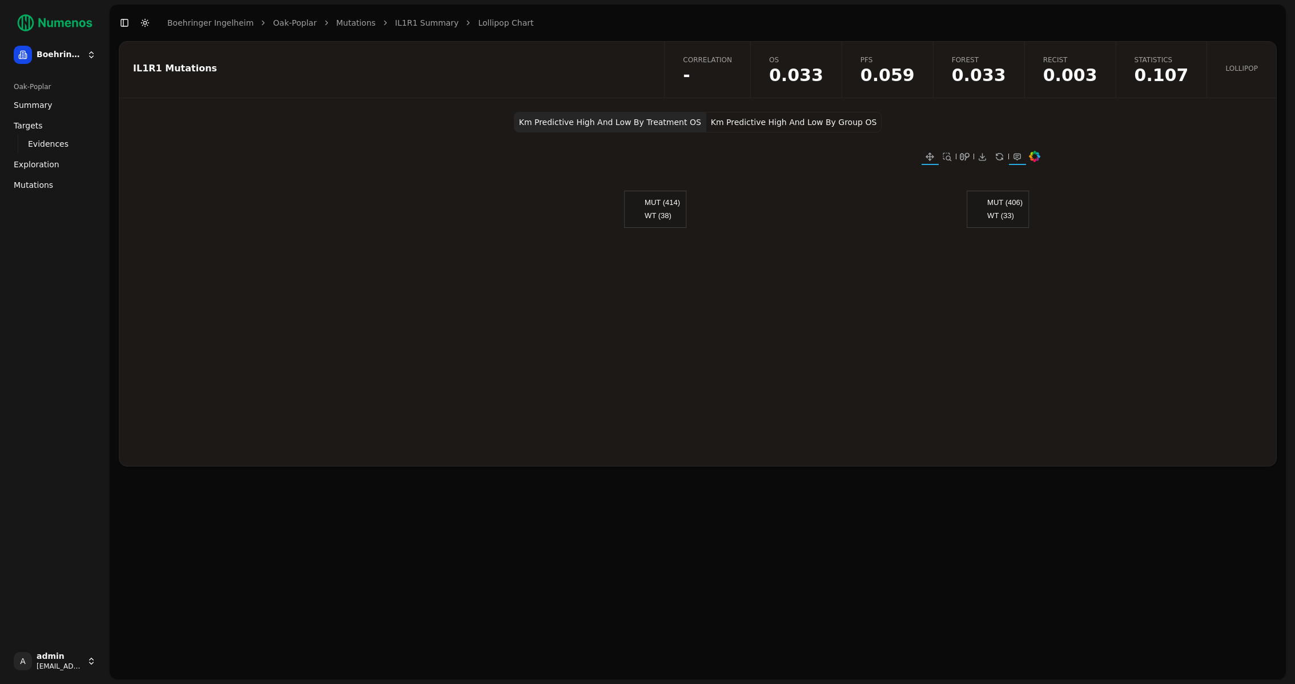
click at [1157, 75] on span "0.107" at bounding box center [1162, 75] width 54 height 17
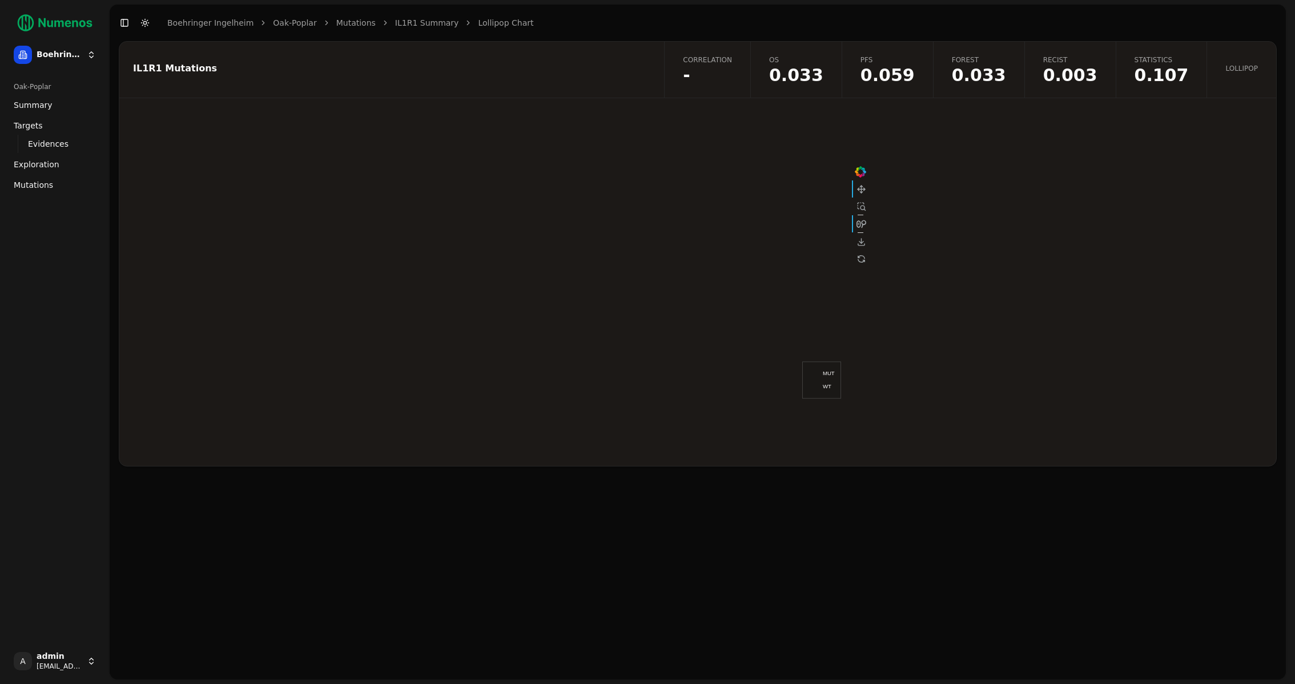
click at [1085, 85] on link "Recist 0.003" at bounding box center [1070, 70] width 91 height 56
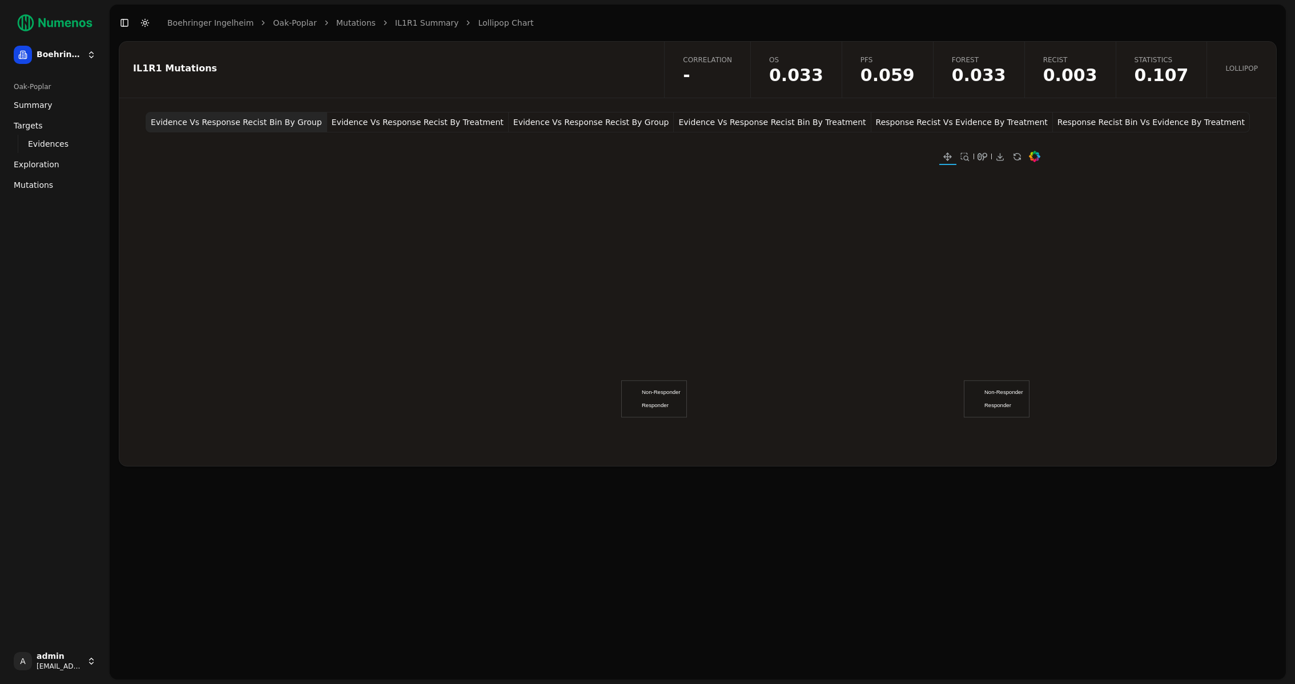
click at [394, 123] on button "Evidence Vs Response Recist By Treatment" at bounding box center [418, 122] width 182 height 21
click at [824, 63] on span "OS" at bounding box center [796, 59] width 54 height 9
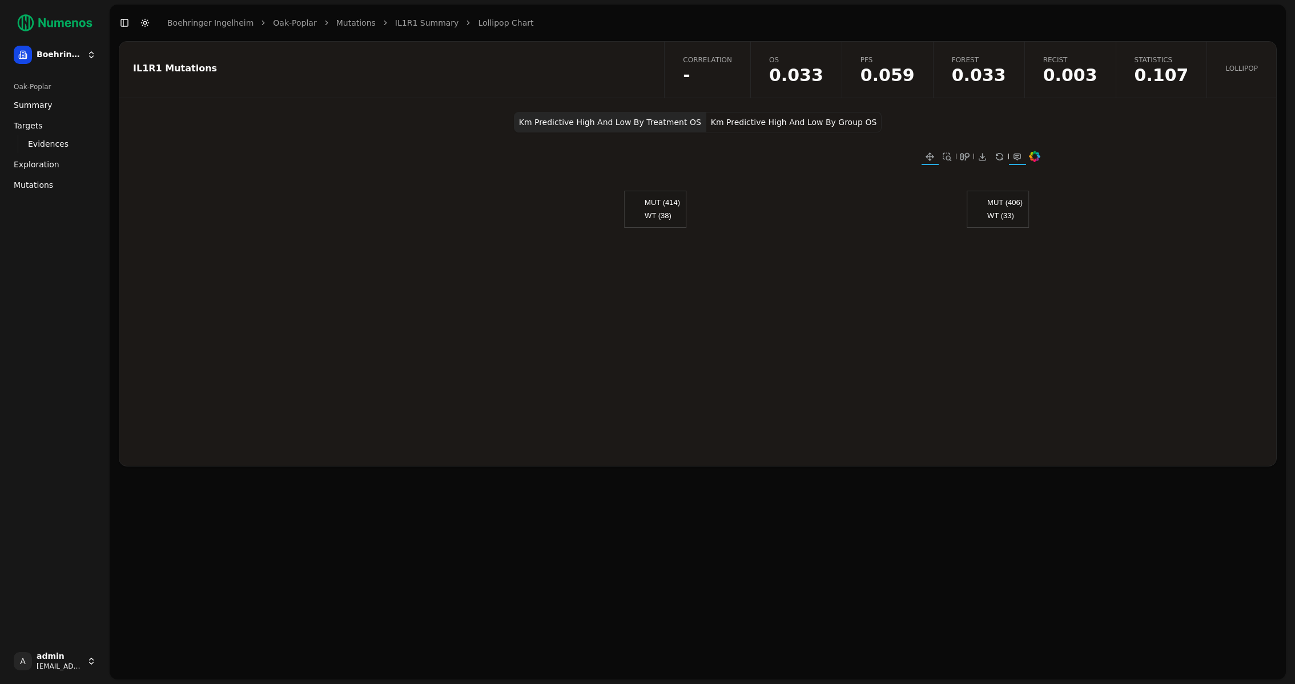
click at [776, 122] on button "Km Predictive High And Low By Group OS" at bounding box center [793, 122] width 175 height 21
click at [623, 122] on button "Km Predictive High And Low By Treatment OS" at bounding box center [610, 122] width 192 height 21
click at [801, 125] on button "Km Predictive High And Low By Group OS" at bounding box center [793, 122] width 175 height 21
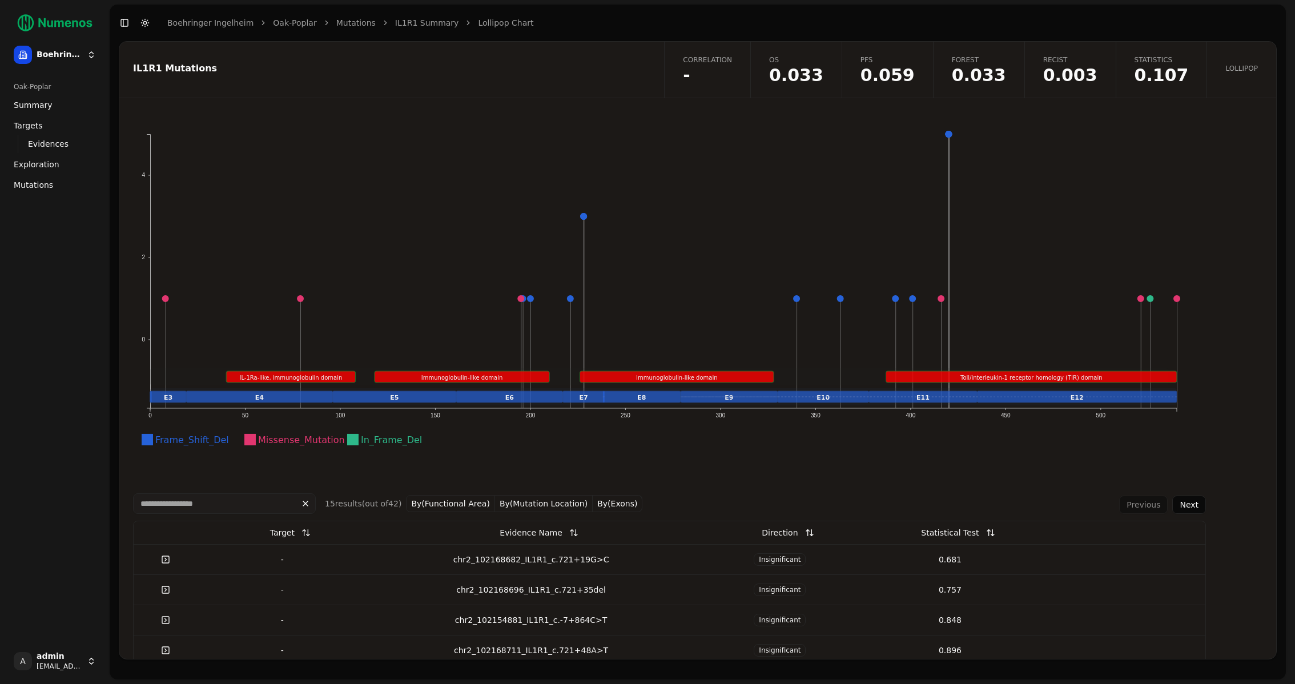
click at [824, 68] on span "0.033" at bounding box center [796, 75] width 54 height 17
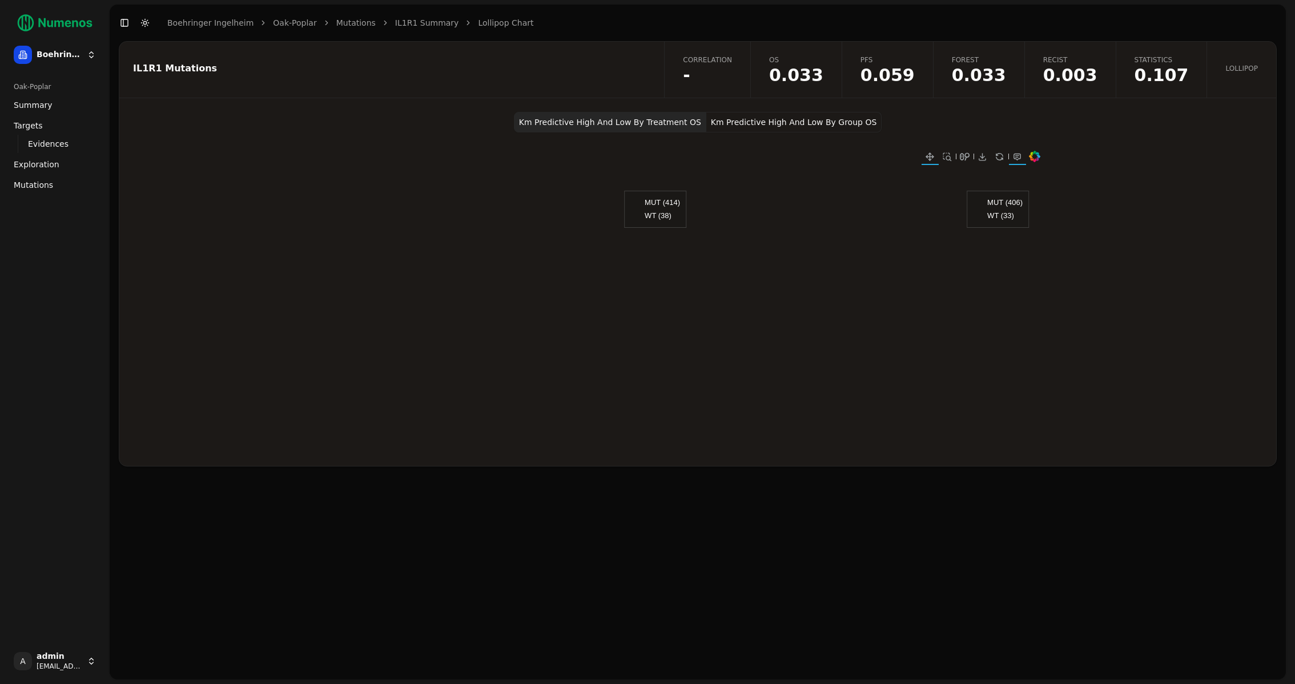
click at [35, 189] on span "Mutations" at bounding box center [33, 184] width 39 height 11
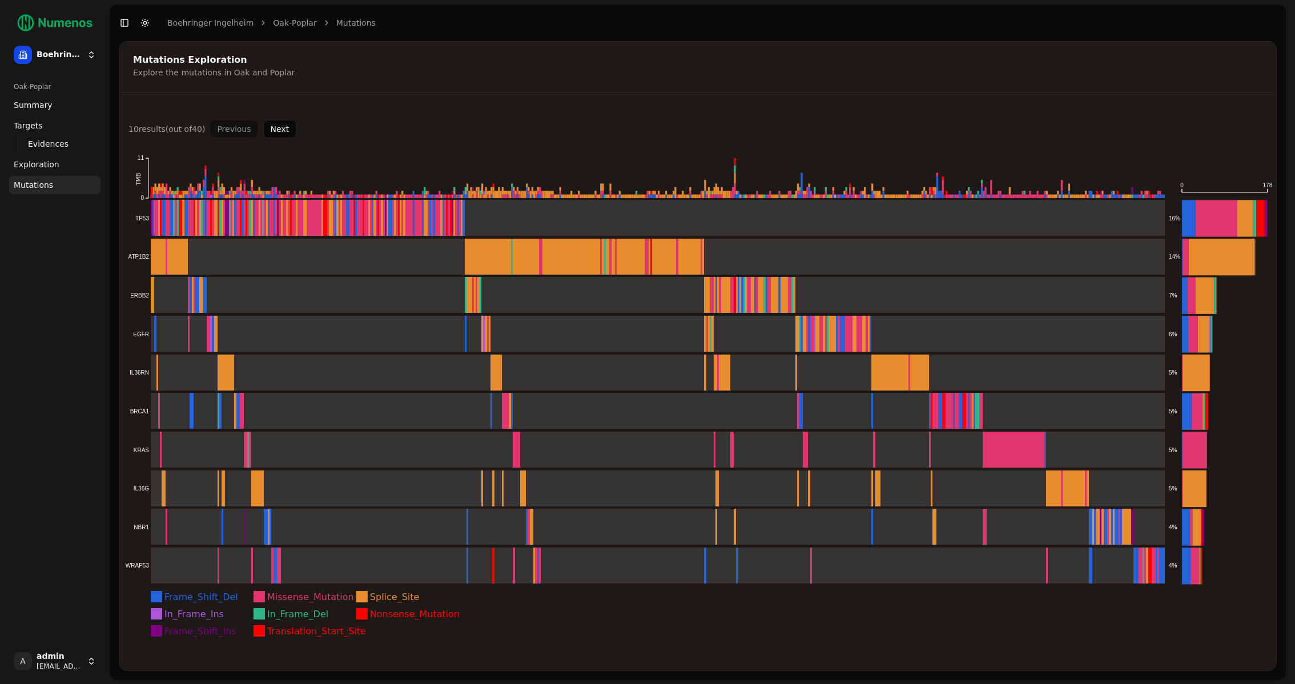
click at [282, 125] on button "Next" at bounding box center [280, 129] width 34 height 18
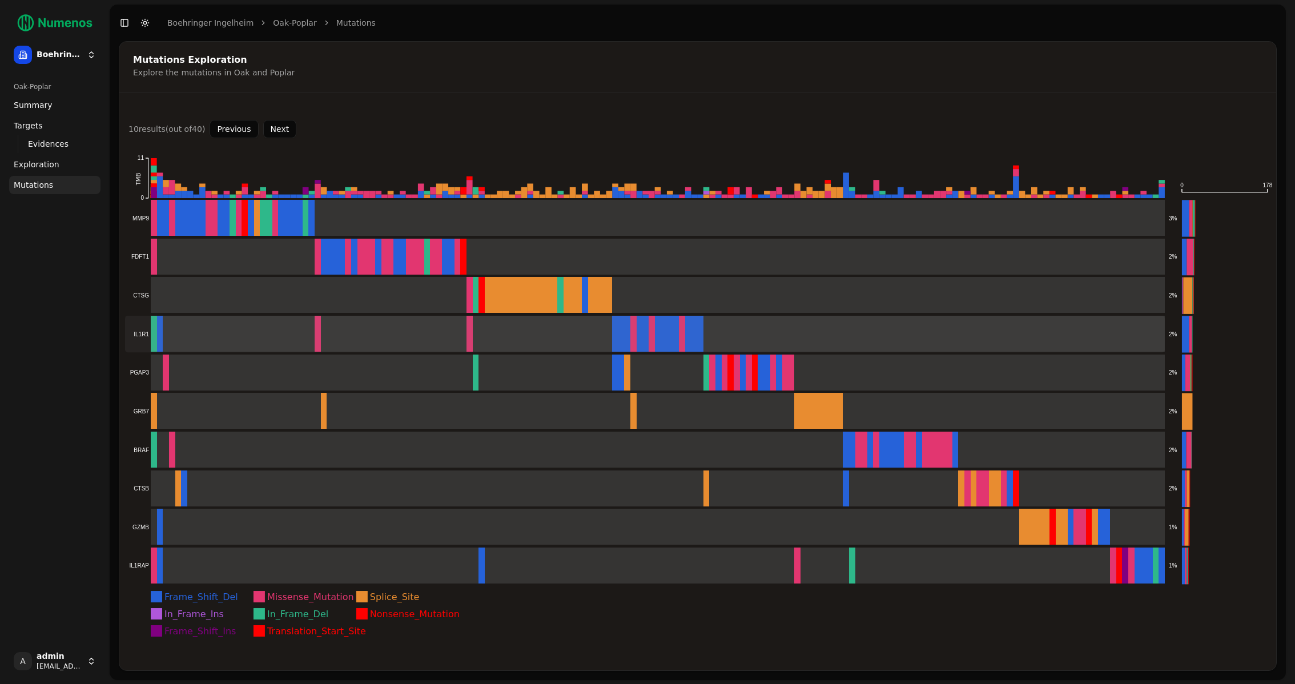
click at [195, 335] on rect at bounding box center [645, 334] width 1041 height 37
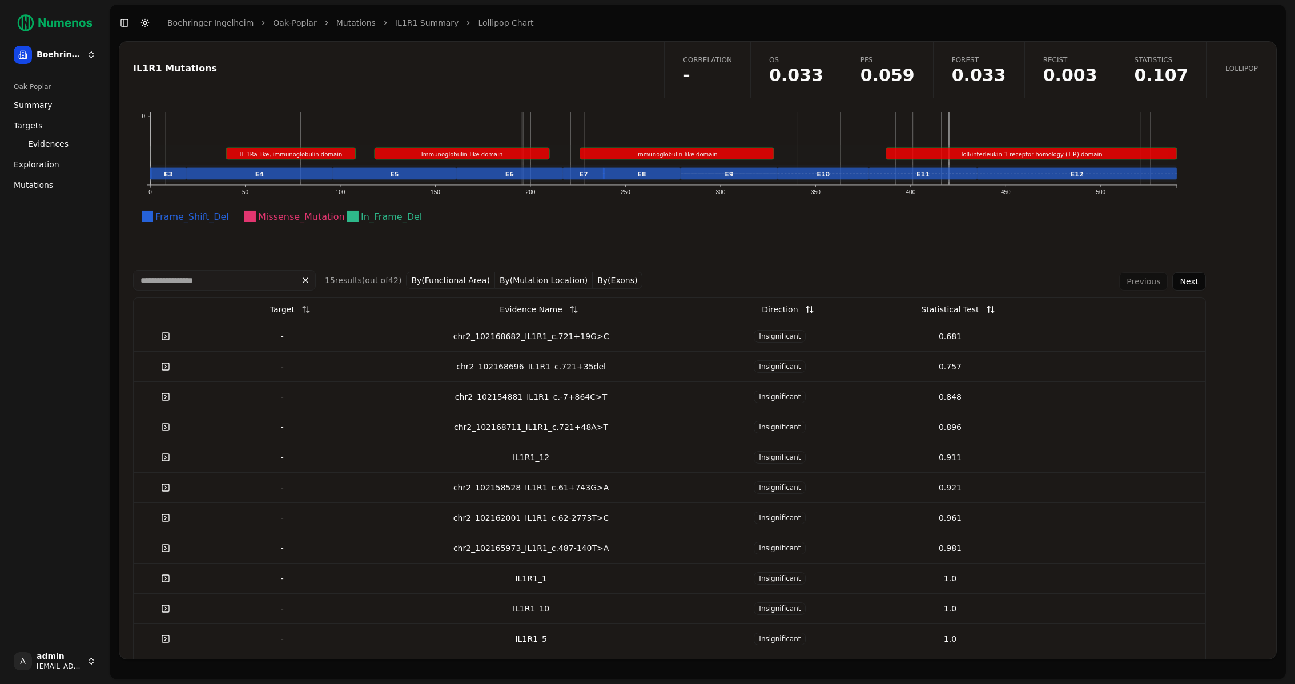
scroll to position [240, 0]
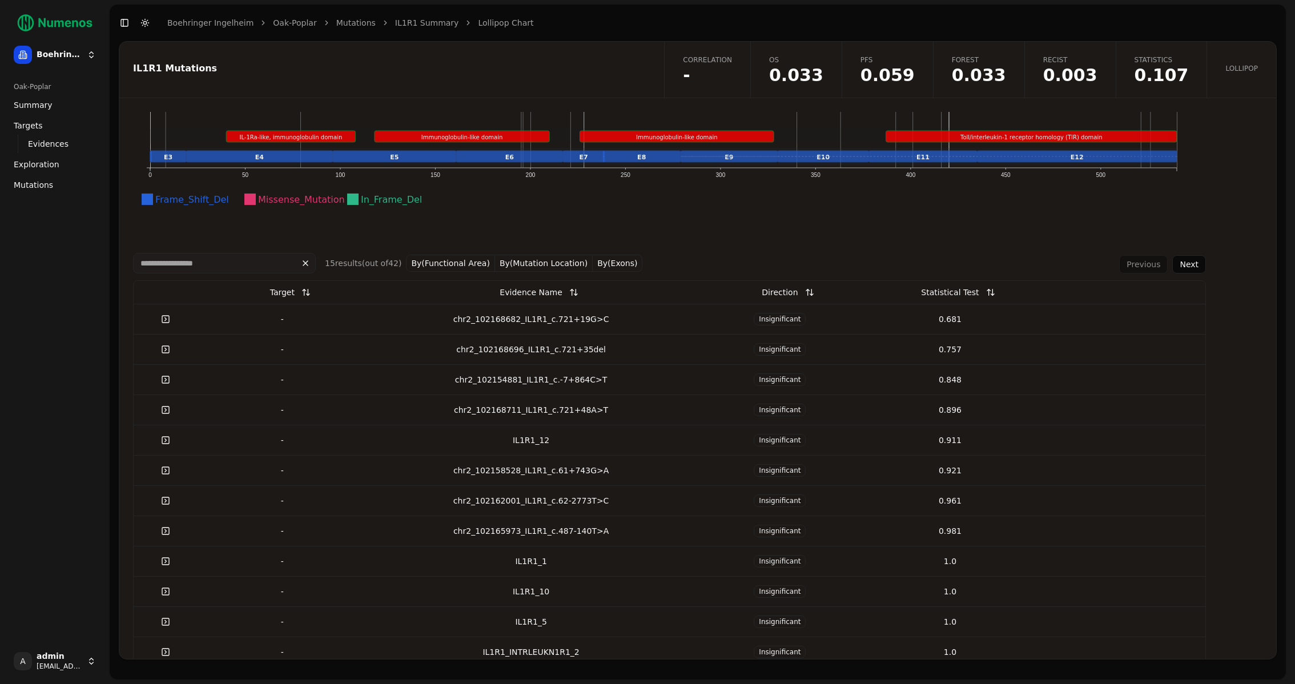
click at [987, 264] on div "15 result s (out of 42 ) By(Functional Area) By(Mutation Location) By(Exons) Pr…" at bounding box center [669, 263] width 1073 height 21
click at [961, 290] on div "Statistical Test" at bounding box center [950, 292] width 58 height 21
click at [979, 291] on button at bounding box center [990, 292] width 23 height 21
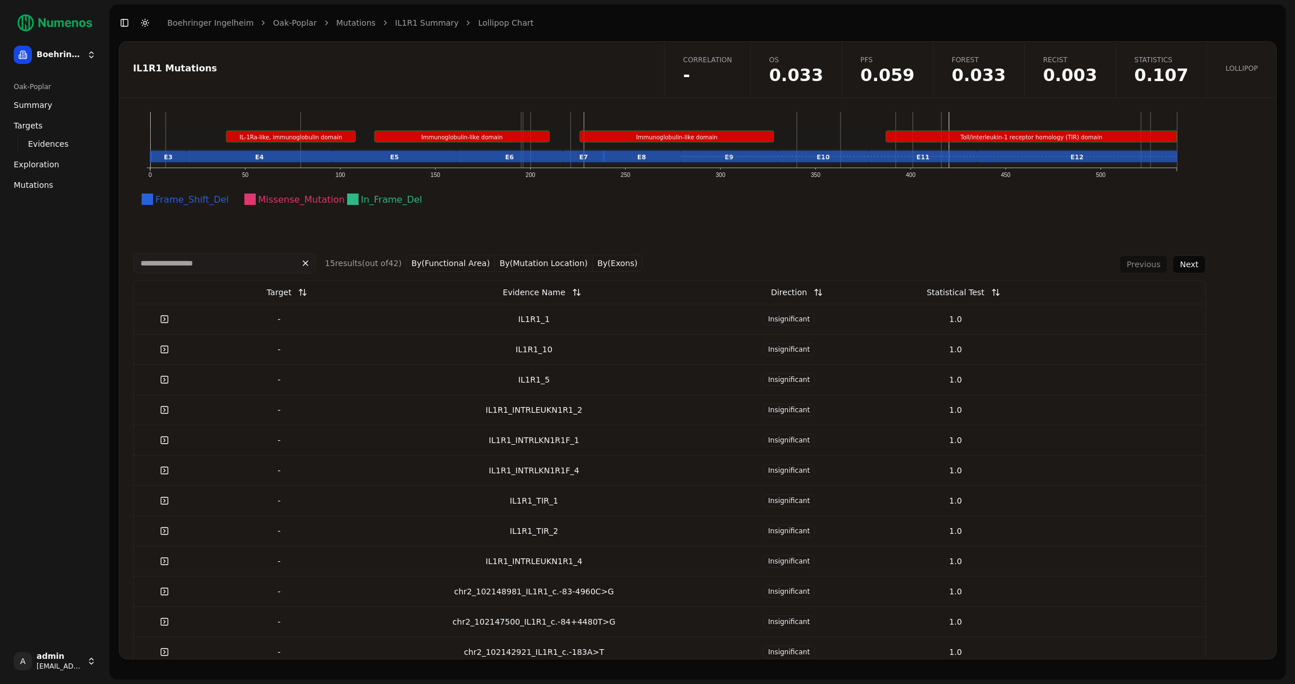
click at [985, 291] on button at bounding box center [996, 292] width 23 height 21
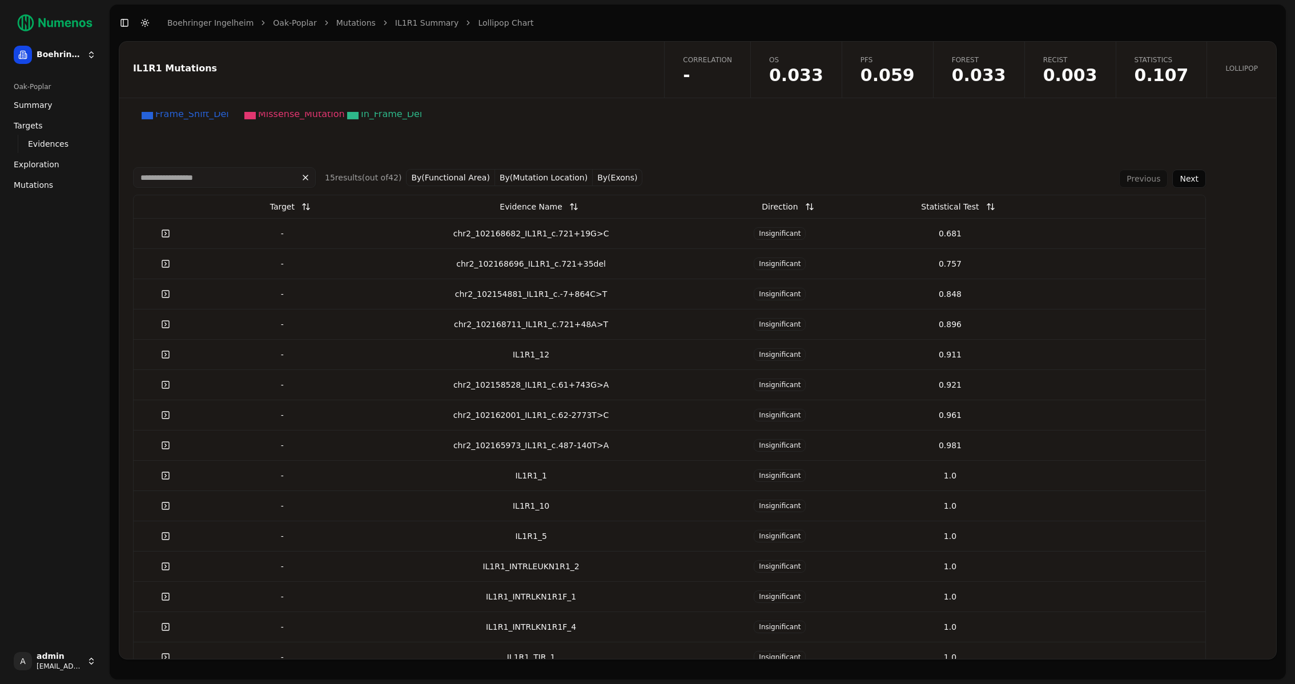
scroll to position [324, 0]
click at [1179, 178] on button "Next" at bounding box center [1190, 181] width 34 height 18
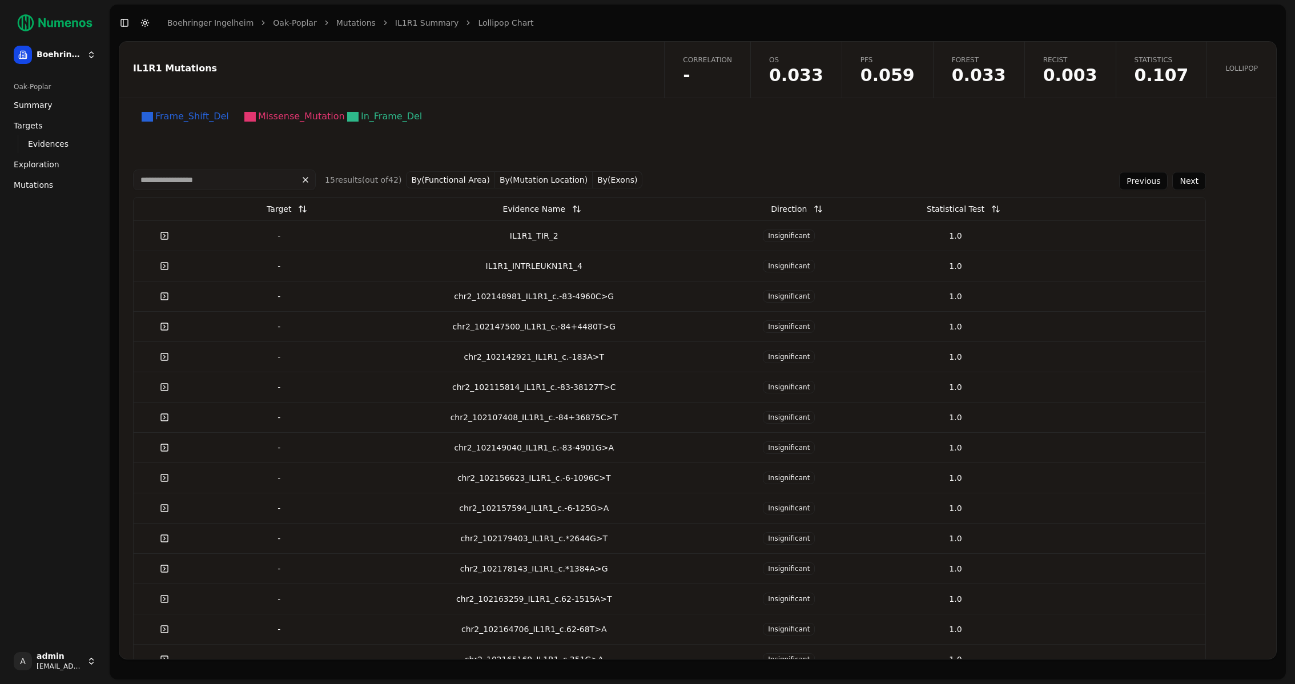
scroll to position [350, 0]
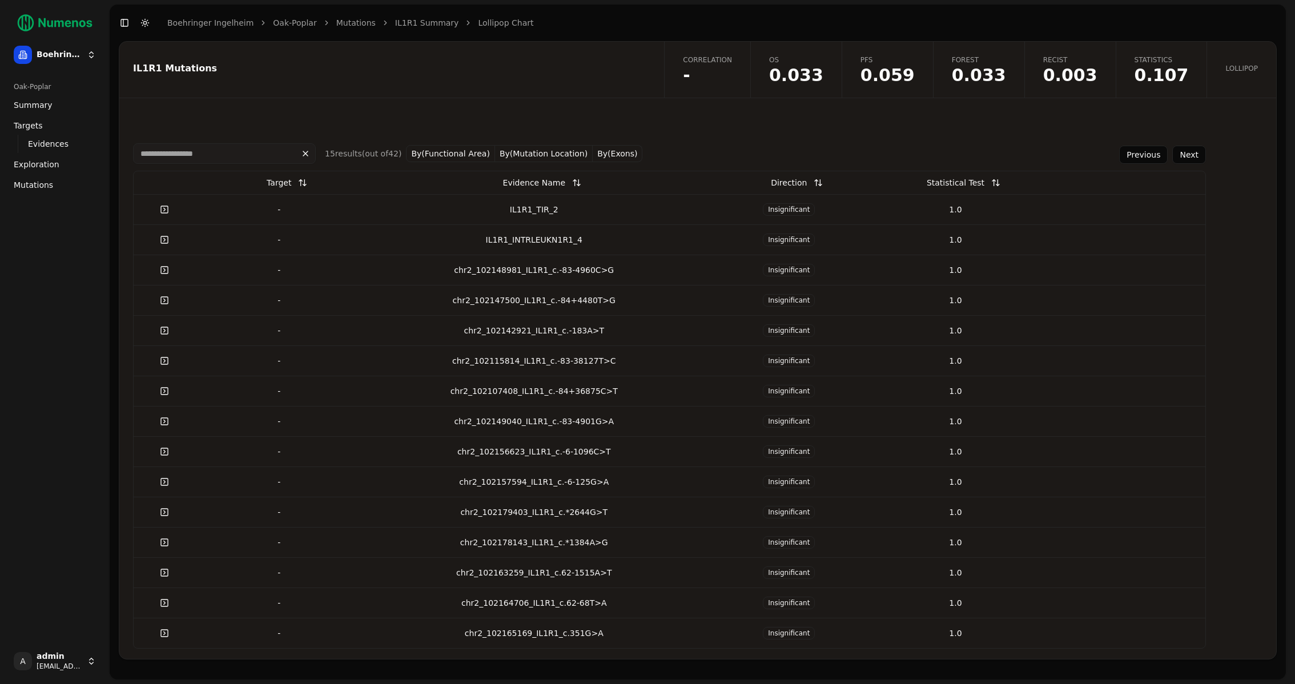
click at [164, 511] on link at bounding box center [164, 512] width 23 height 21
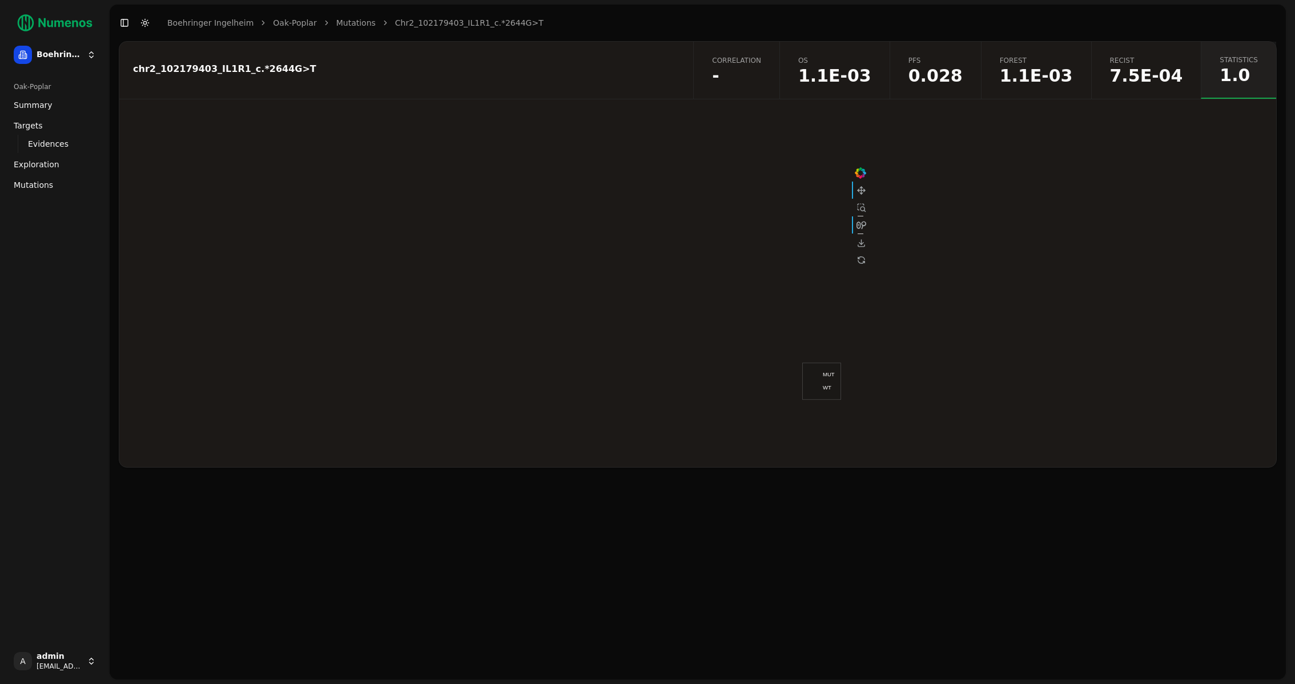
click at [846, 69] on span "1.1E-03" at bounding box center [834, 75] width 73 height 17
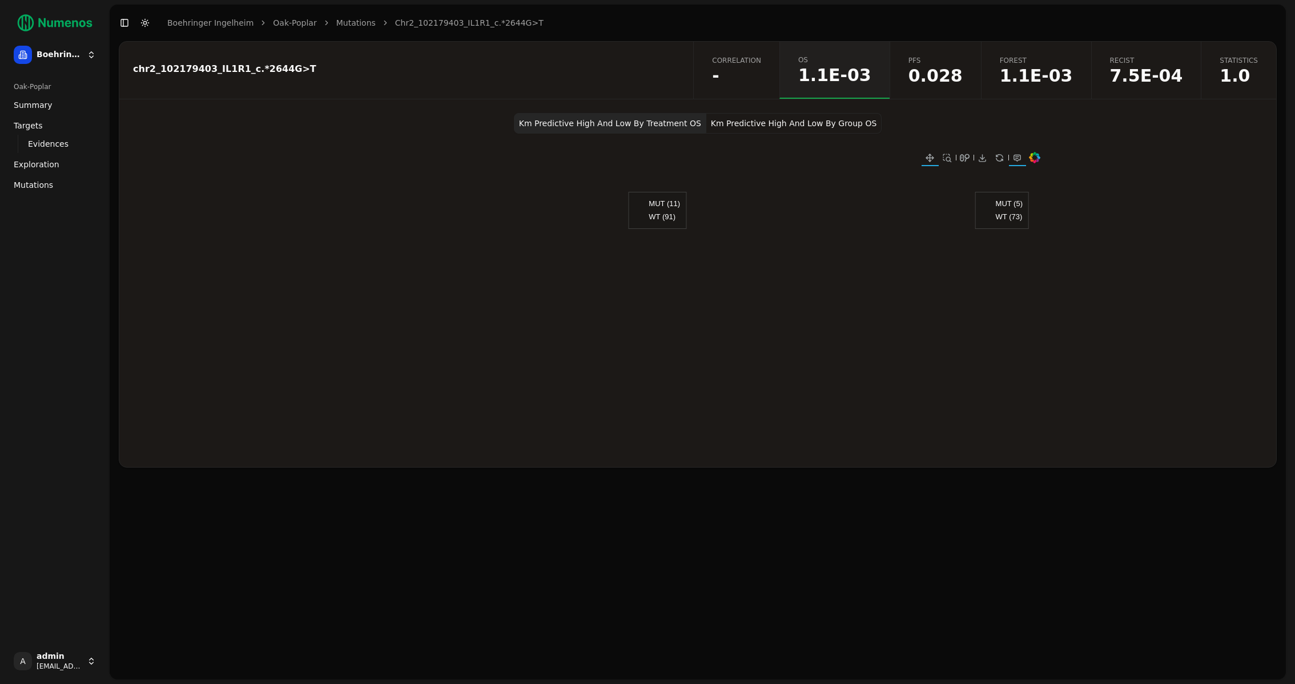
click at [30, 192] on link "Mutations" at bounding box center [54, 185] width 91 height 18
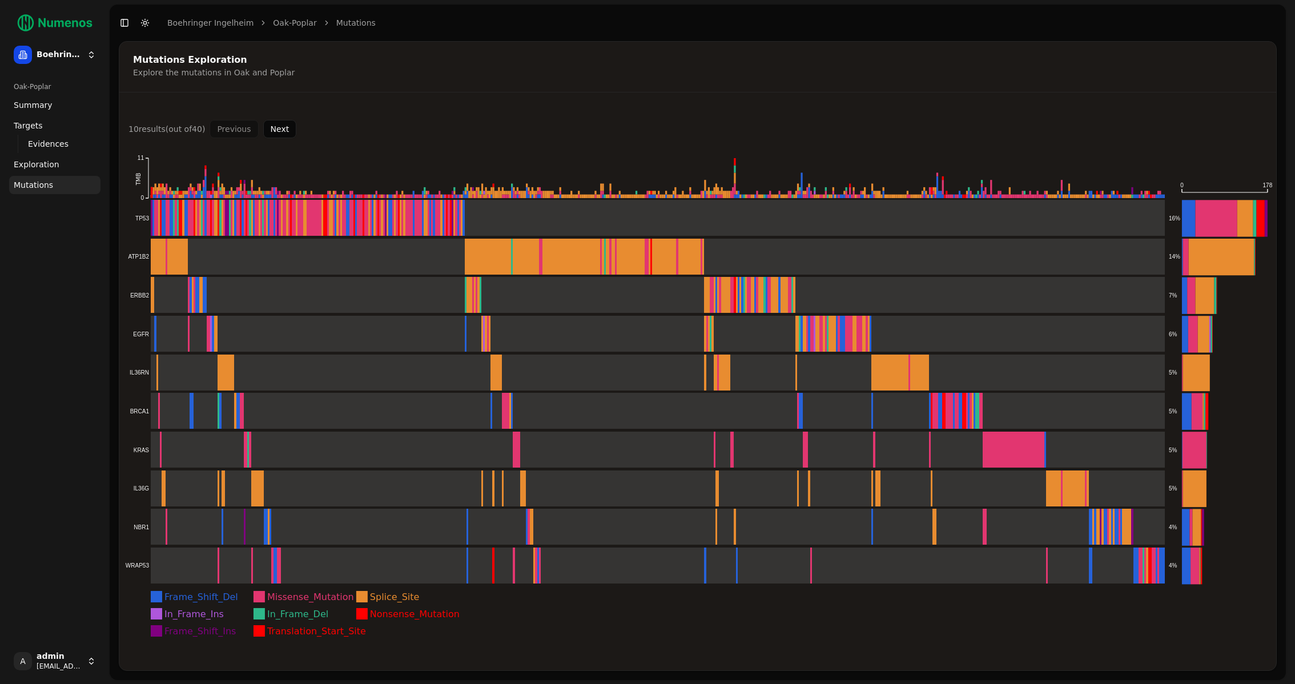
click at [286, 125] on button "Next" at bounding box center [280, 129] width 34 height 18
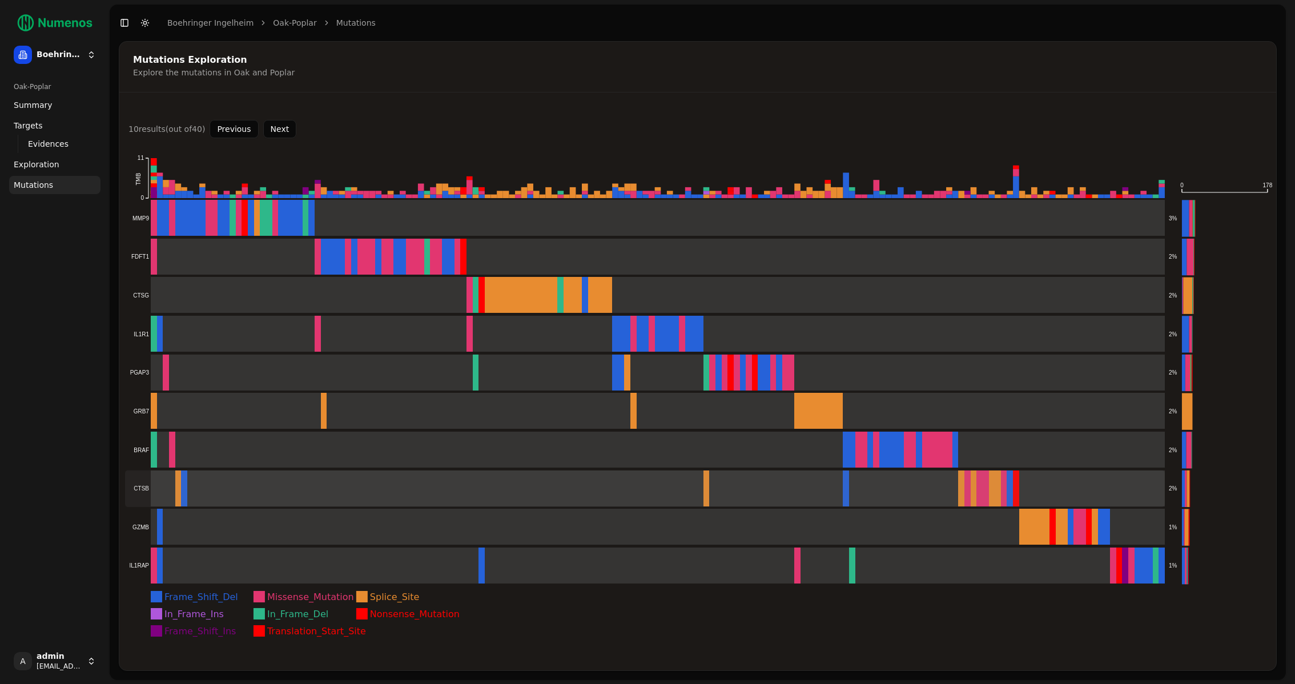
click at [198, 488] on rect at bounding box center [645, 489] width 1041 height 37
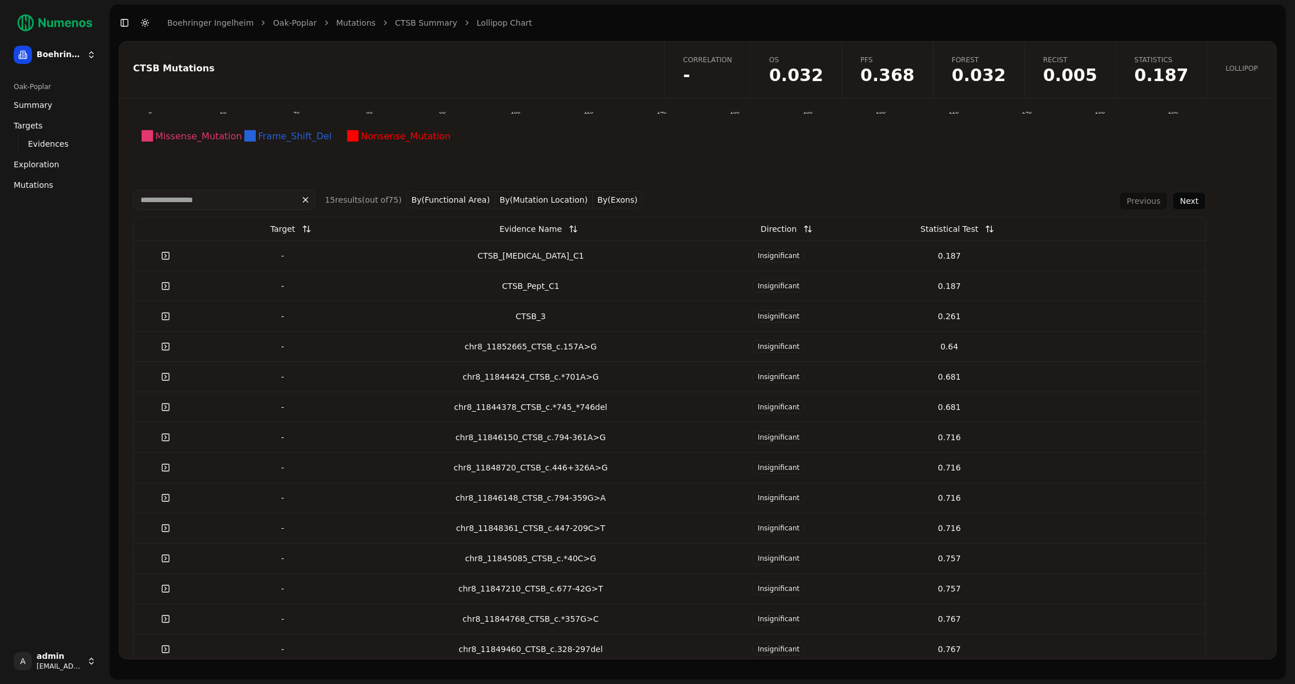
scroll to position [290, 0]
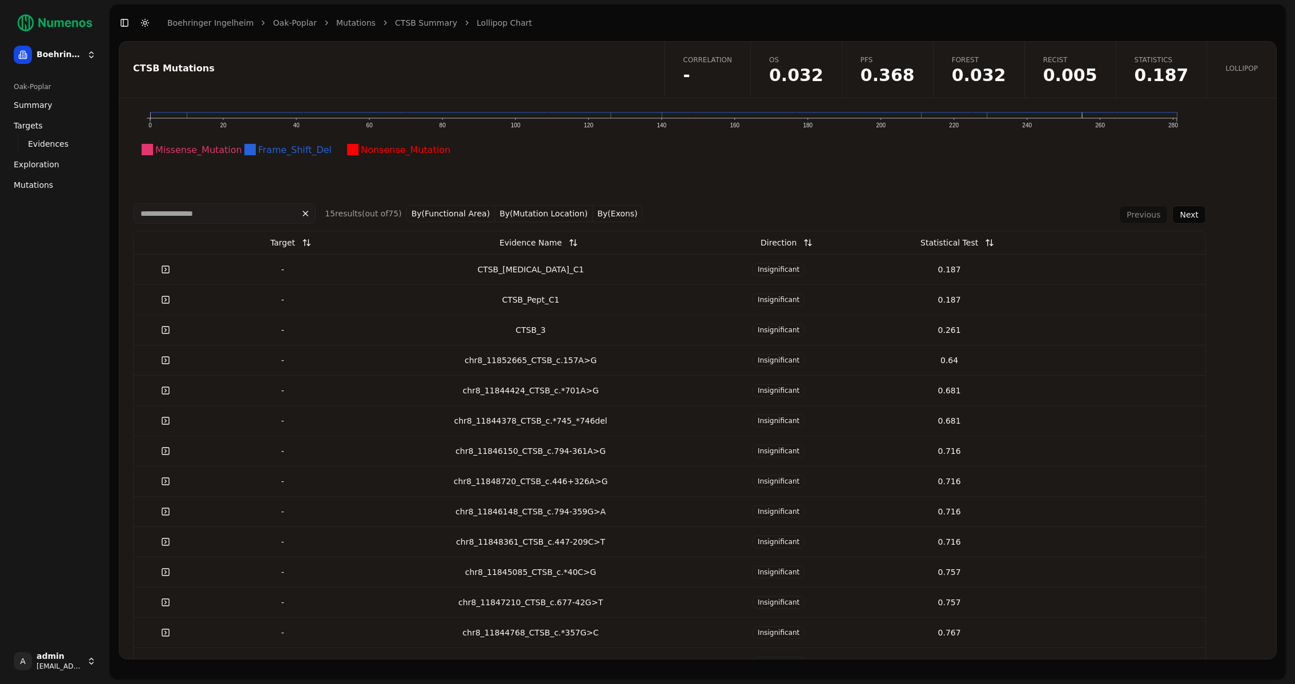
click at [1178, 212] on button "Next" at bounding box center [1190, 215] width 34 height 18
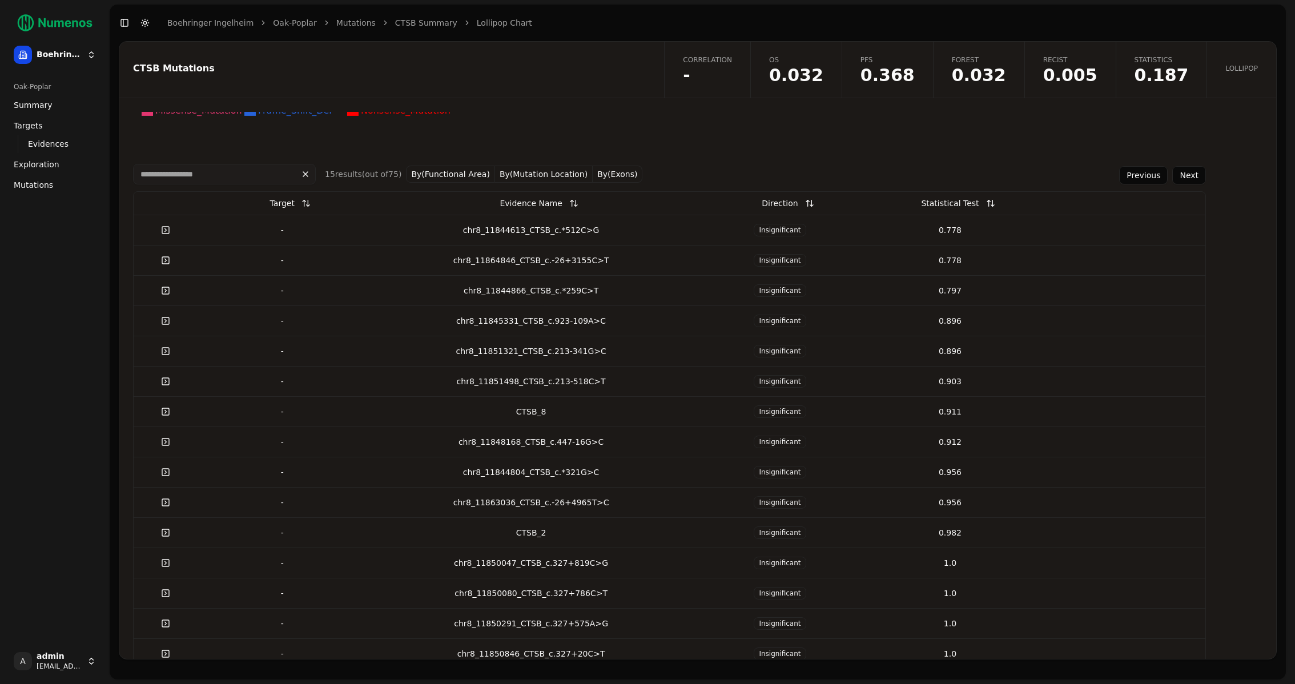
scroll to position [340, 0]
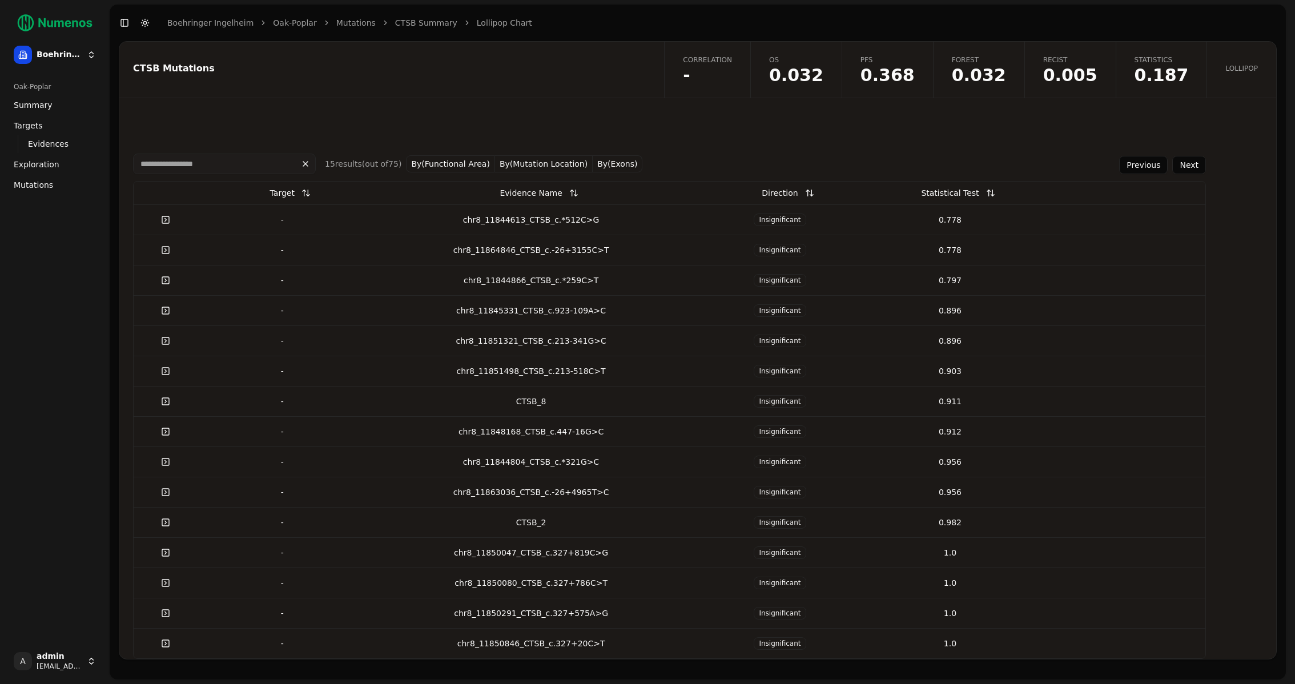
click at [160, 553] on link at bounding box center [165, 553] width 23 height 21
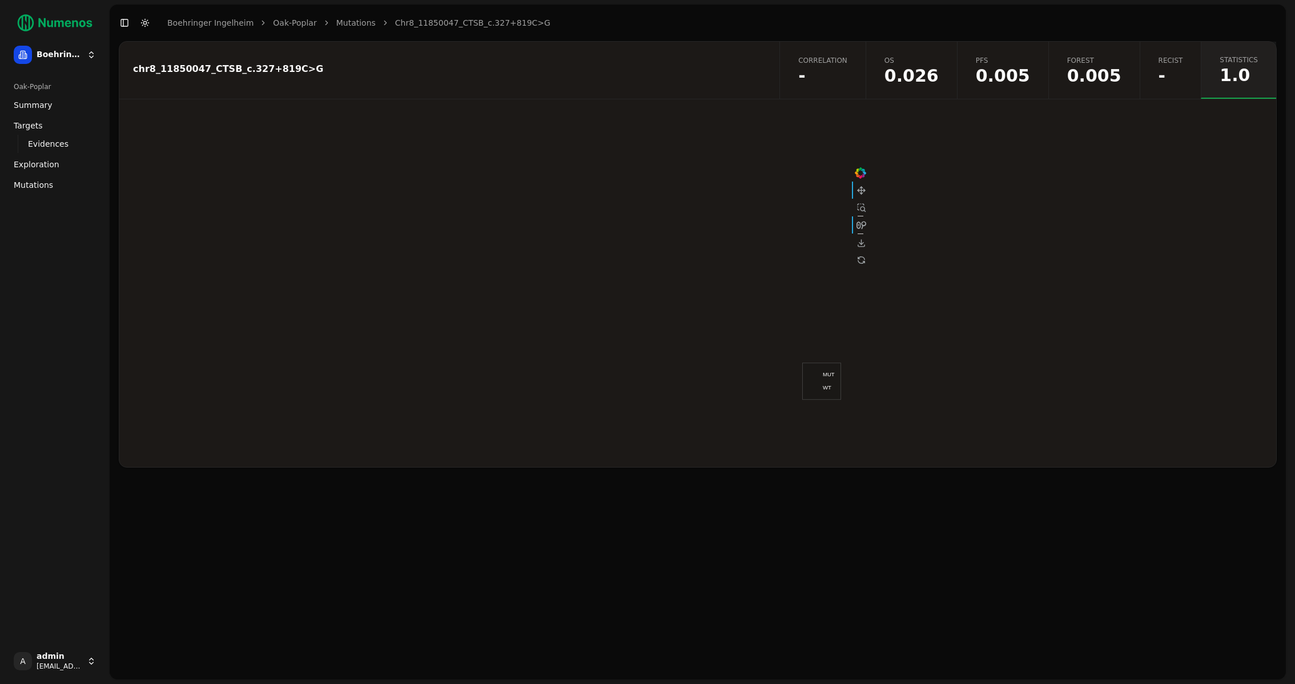
click at [1019, 82] on span "0.005" at bounding box center [1003, 75] width 54 height 17
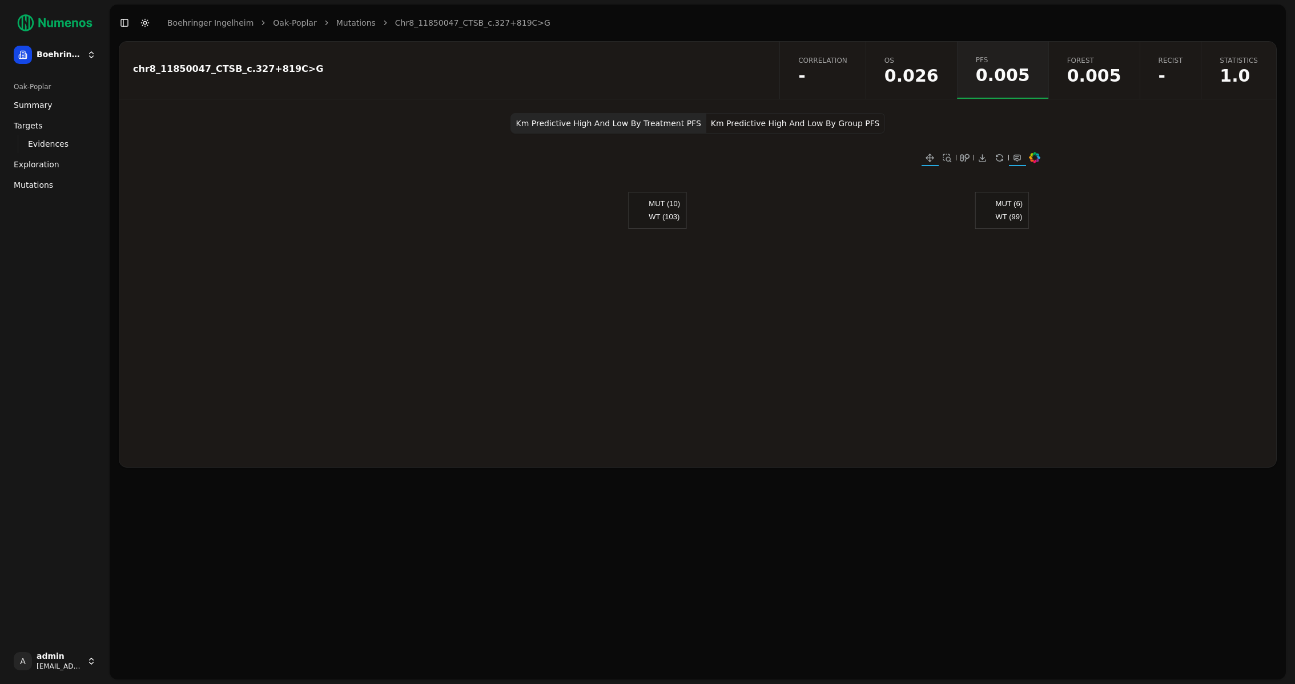
click at [923, 83] on span "0.026" at bounding box center [912, 75] width 54 height 17
click at [213, 70] on div "chr8_11850047_CTSB_c.327+819C>G" at bounding box center [447, 69] width 629 height 9
click at [230, 68] on div "chr8_11850047_CTSB_c.327+819C>G" at bounding box center [447, 69] width 629 height 9
drag, startPoint x: 227, startPoint y: 68, endPoint x: 208, endPoint y: 69, distance: 19.4
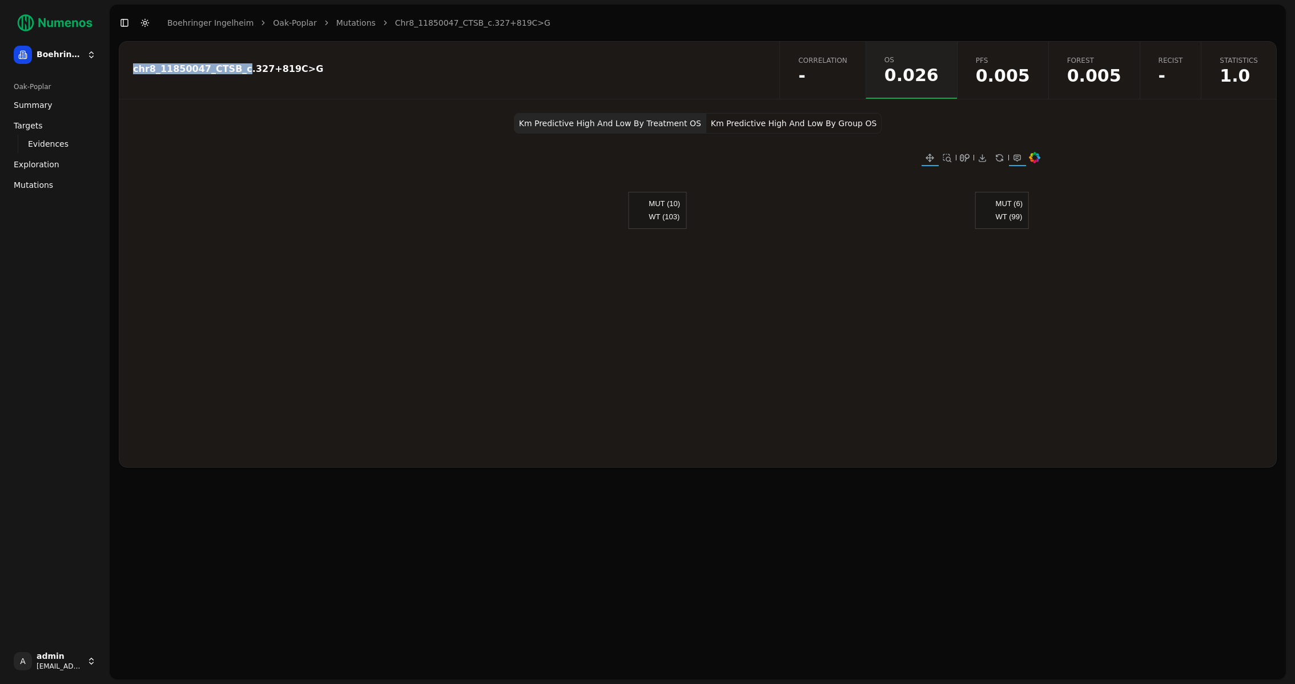
click at [208, 69] on div "chr8_11850047_CTSB_c.327+819C>G" at bounding box center [447, 69] width 629 height 9
drag, startPoint x: 205, startPoint y: 70, endPoint x: 227, endPoint y: 70, distance: 22.3
click at [227, 70] on div "chr8_11850047_CTSB_c.327+819C>G" at bounding box center [447, 69] width 629 height 9
copy div "CTSB"
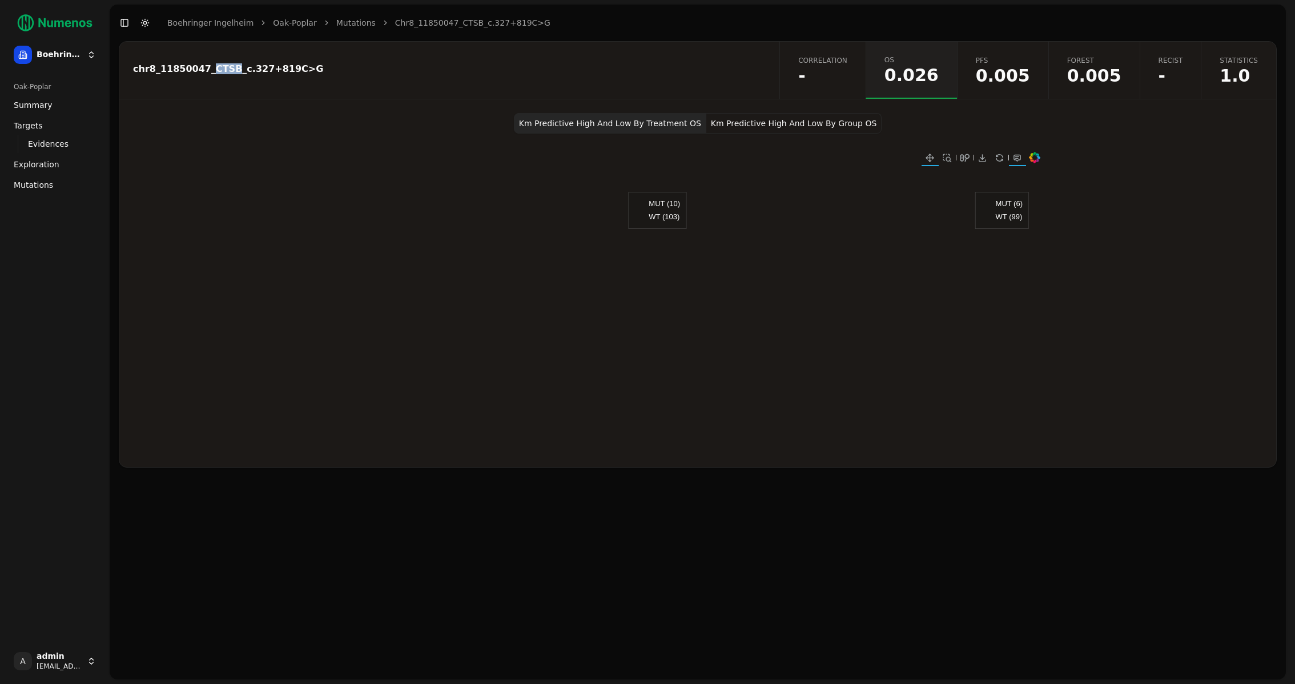
click at [794, 128] on button "Km Predictive High And Low By Group OS" at bounding box center [793, 123] width 175 height 21
click at [50, 166] on span "Exploration" at bounding box center [37, 164] width 46 height 11
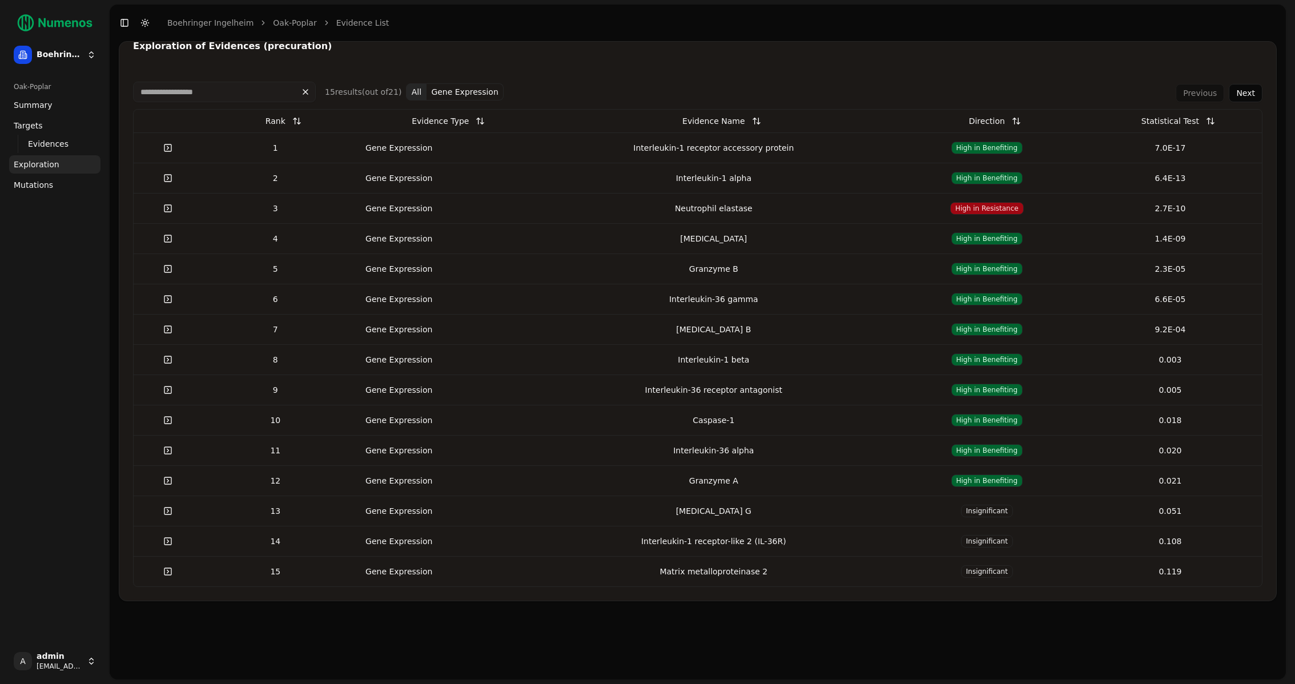
click at [52, 182] on link "Mutations" at bounding box center [54, 185] width 91 height 18
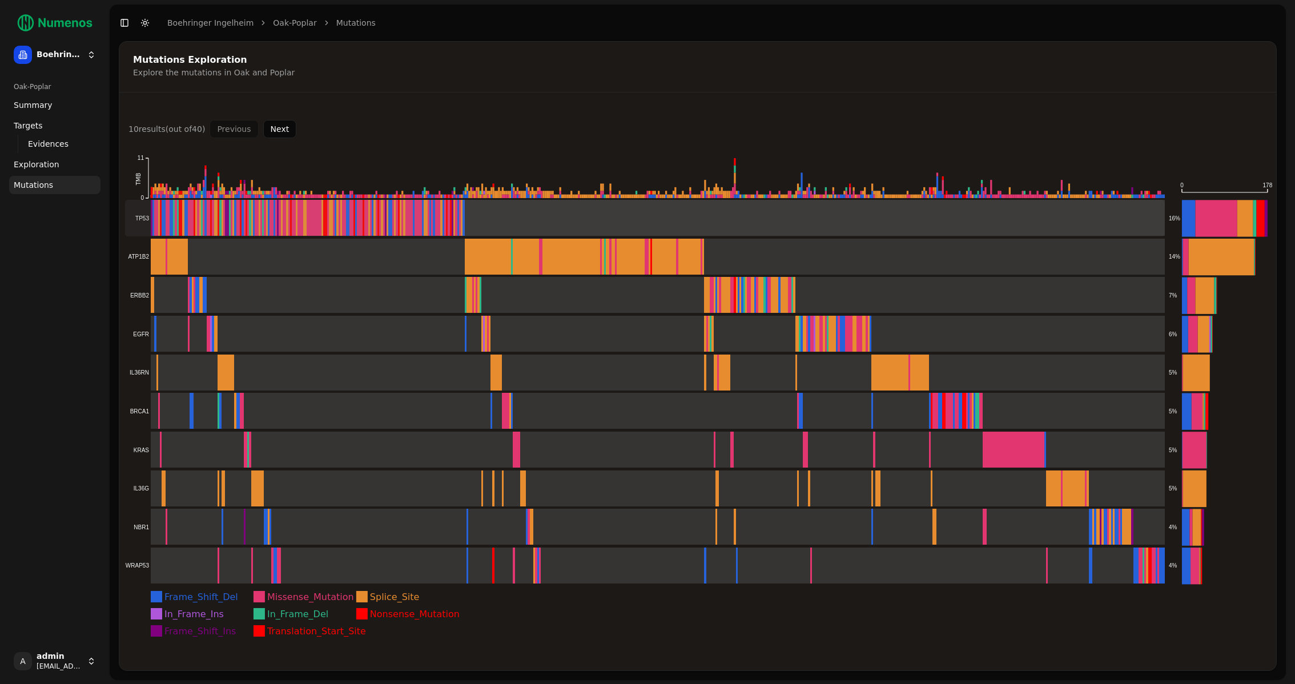
click at [138, 219] on rect at bounding box center [645, 218] width 1041 height 37
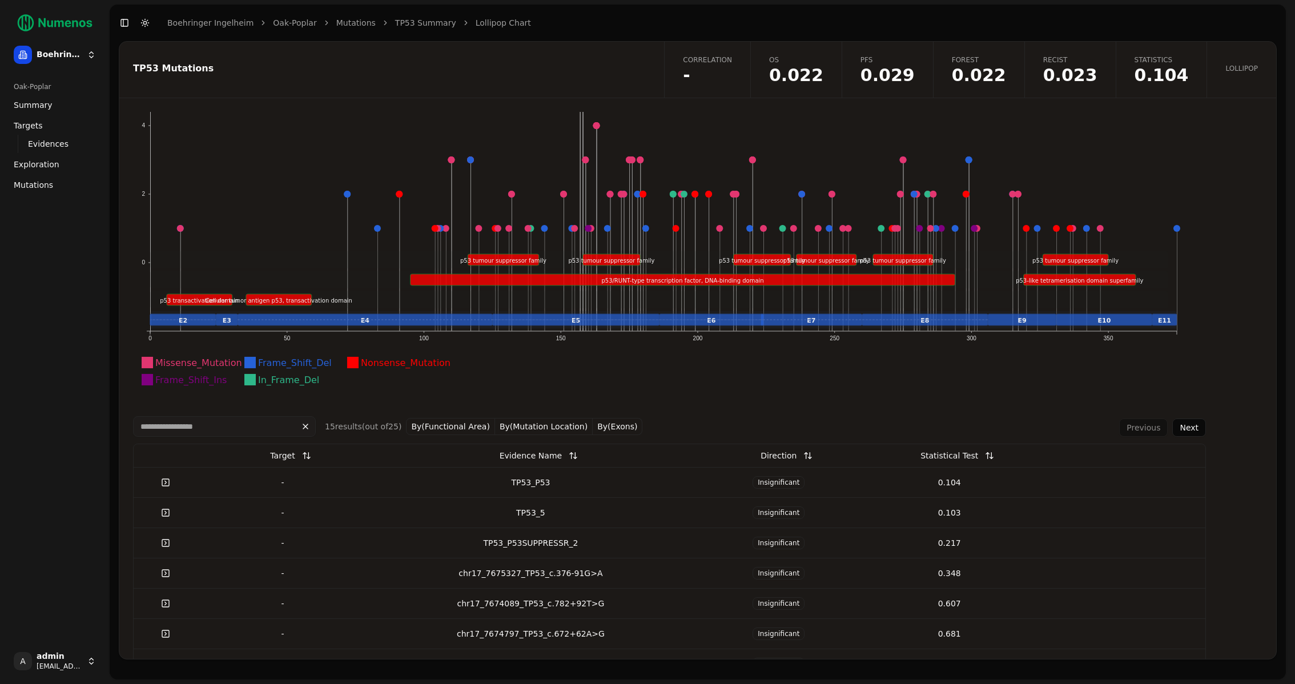
scroll to position [93, 0]
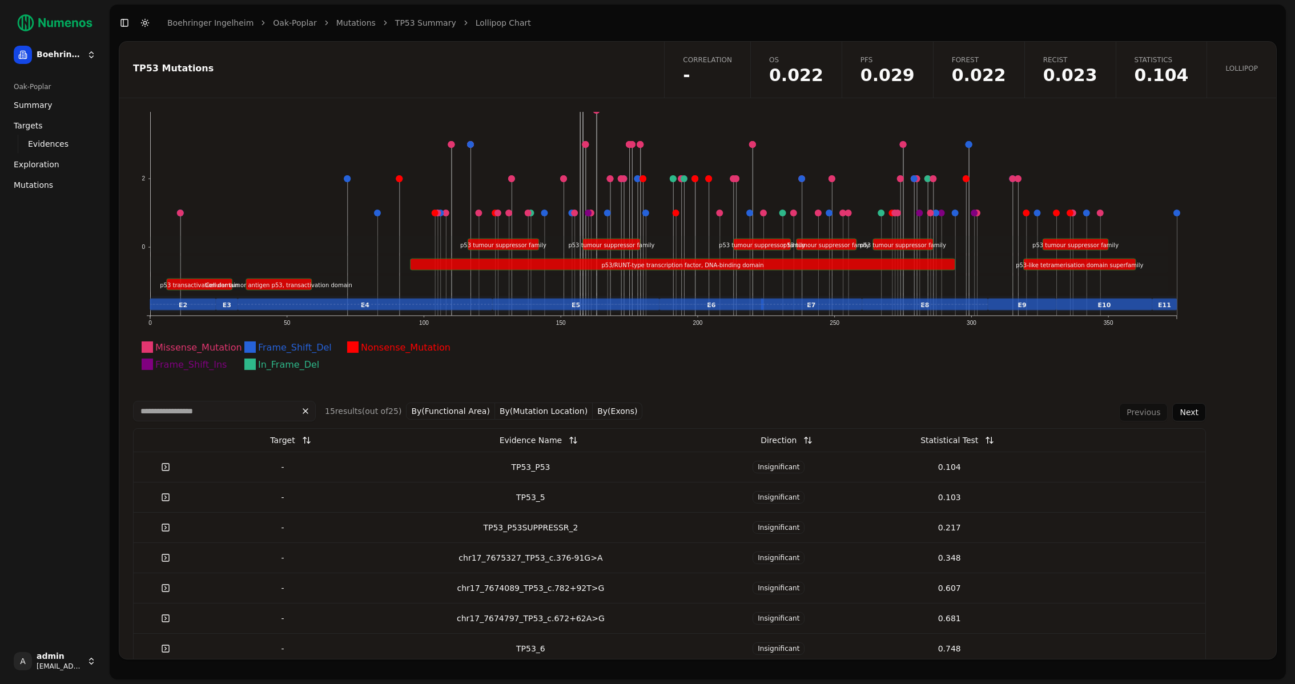
click at [934, 443] on div "Statistical Test" at bounding box center [950, 440] width 58 height 21
click at [993, 442] on div "Statistical Test" at bounding box center [950, 440] width 162 height 21
click at [978, 439] on button at bounding box center [989, 440] width 23 height 21
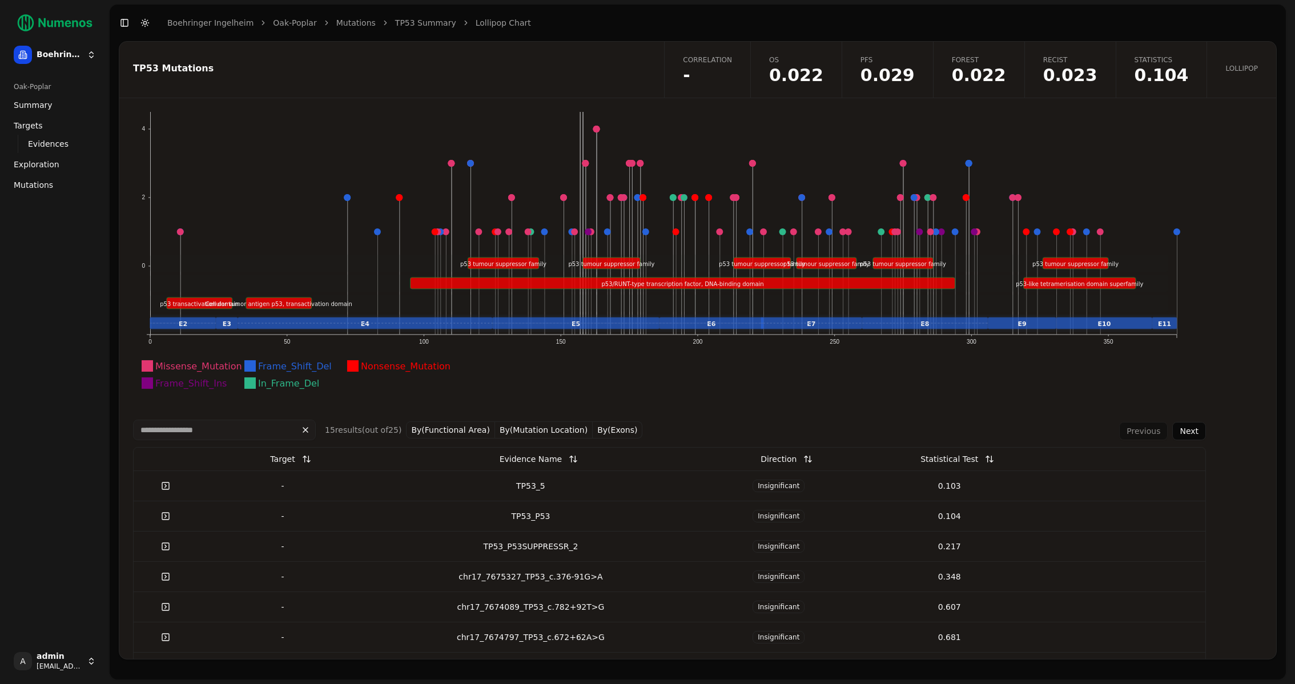
click at [421, 427] on button "By(Functional Area)" at bounding box center [450, 429] width 89 height 17
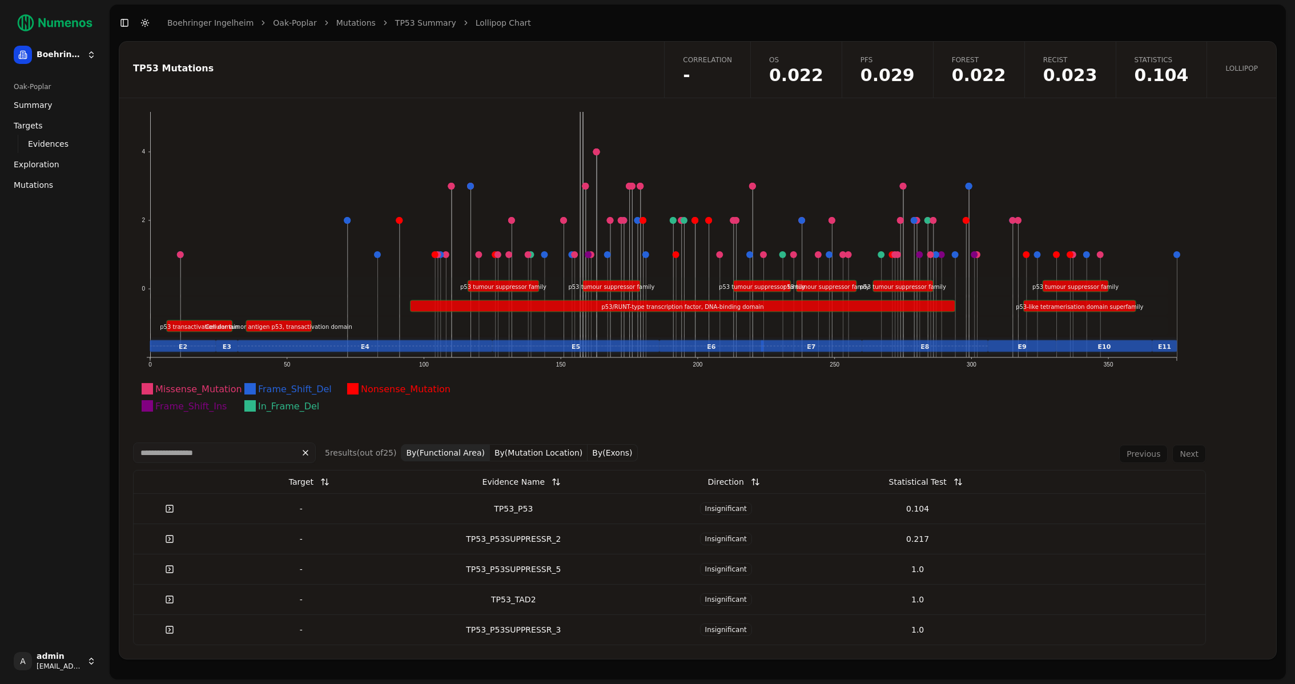
scroll to position [49, 0]
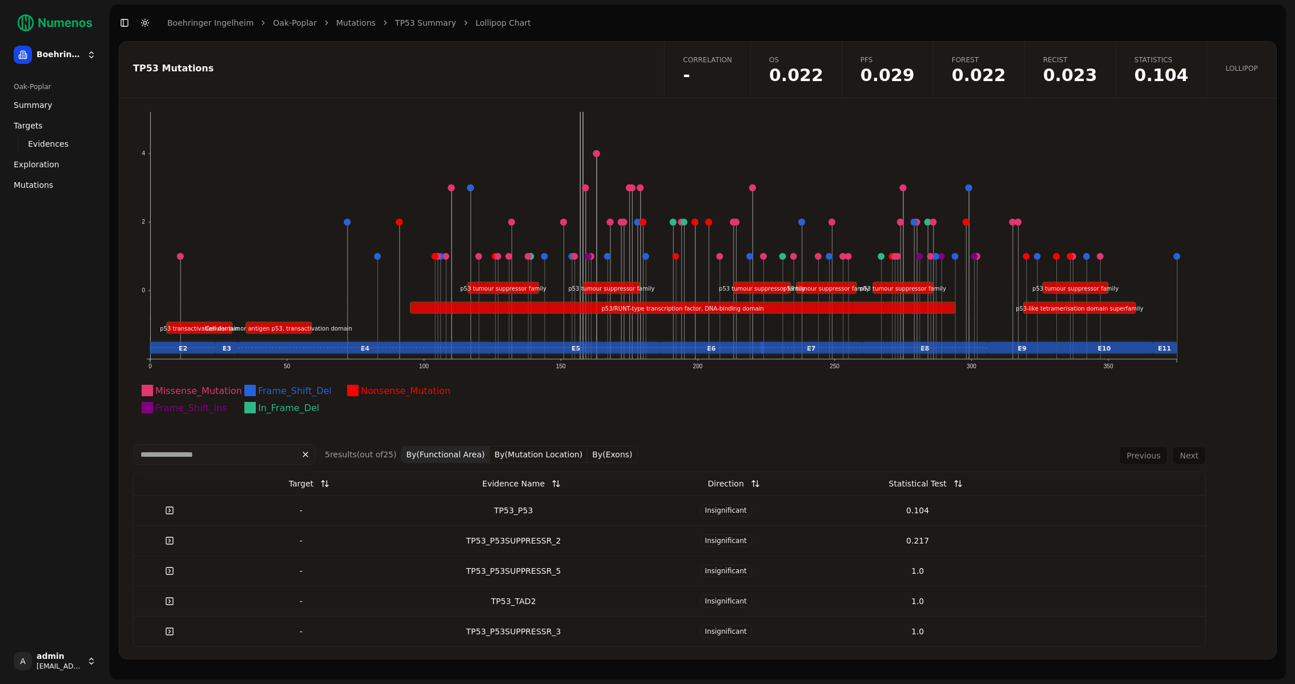
click at [522, 515] on div "TP53_P53" at bounding box center [514, 510] width 224 height 11
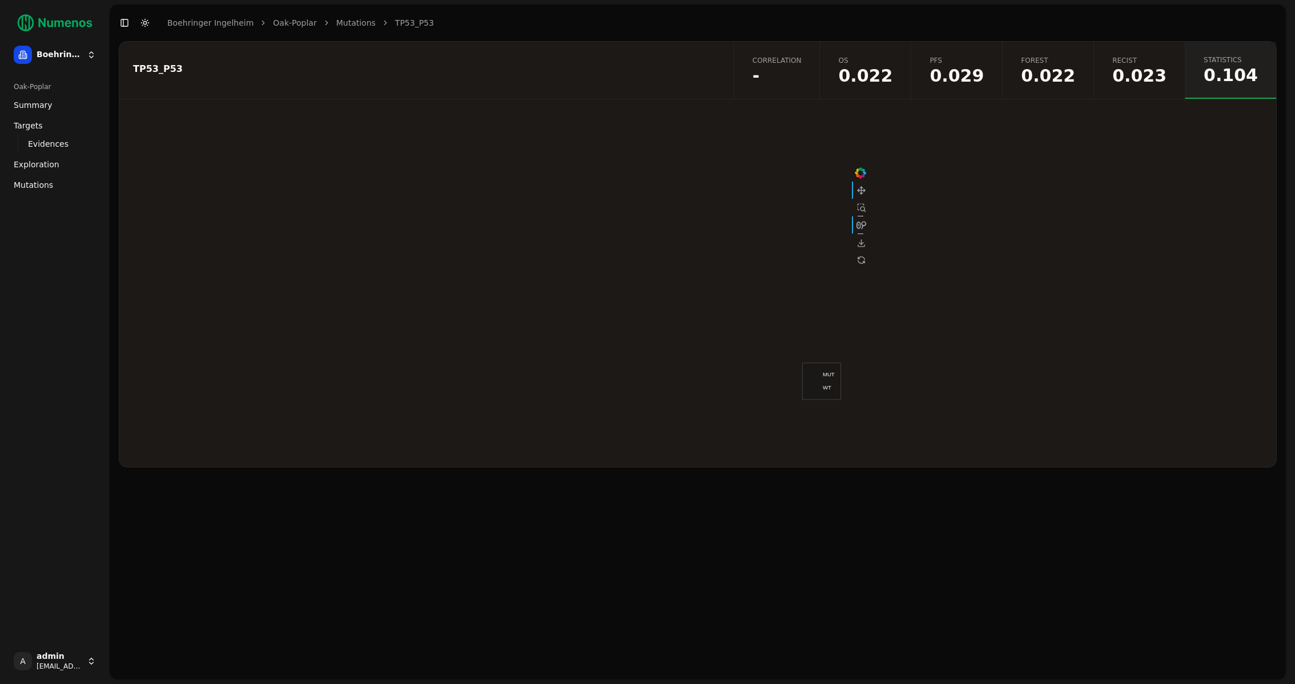
click at [984, 70] on span "0.029" at bounding box center [957, 75] width 54 height 17
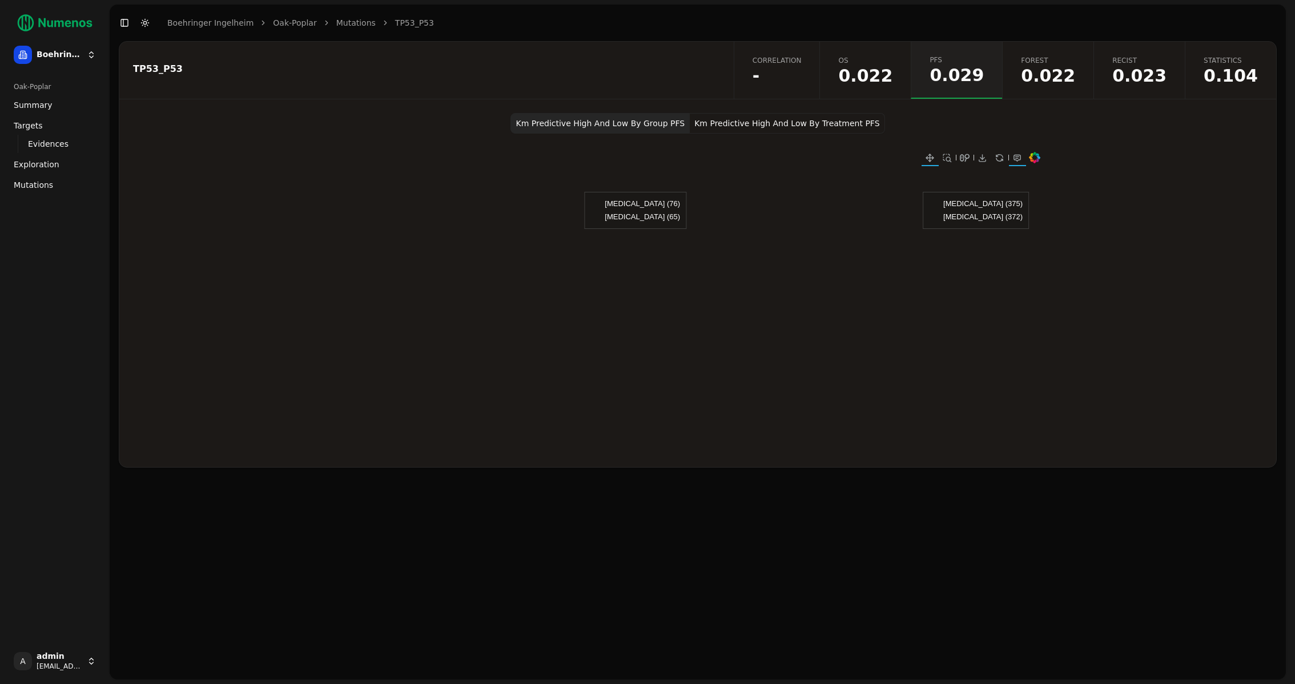
click at [848, 115] on button "Km Predictive High And Low By Treatment PFS" at bounding box center [787, 123] width 195 height 21
click at [877, 80] on span "0.022" at bounding box center [865, 75] width 54 height 17
click at [1150, 83] on span "0.023" at bounding box center [1140, 75] width 54 height 17
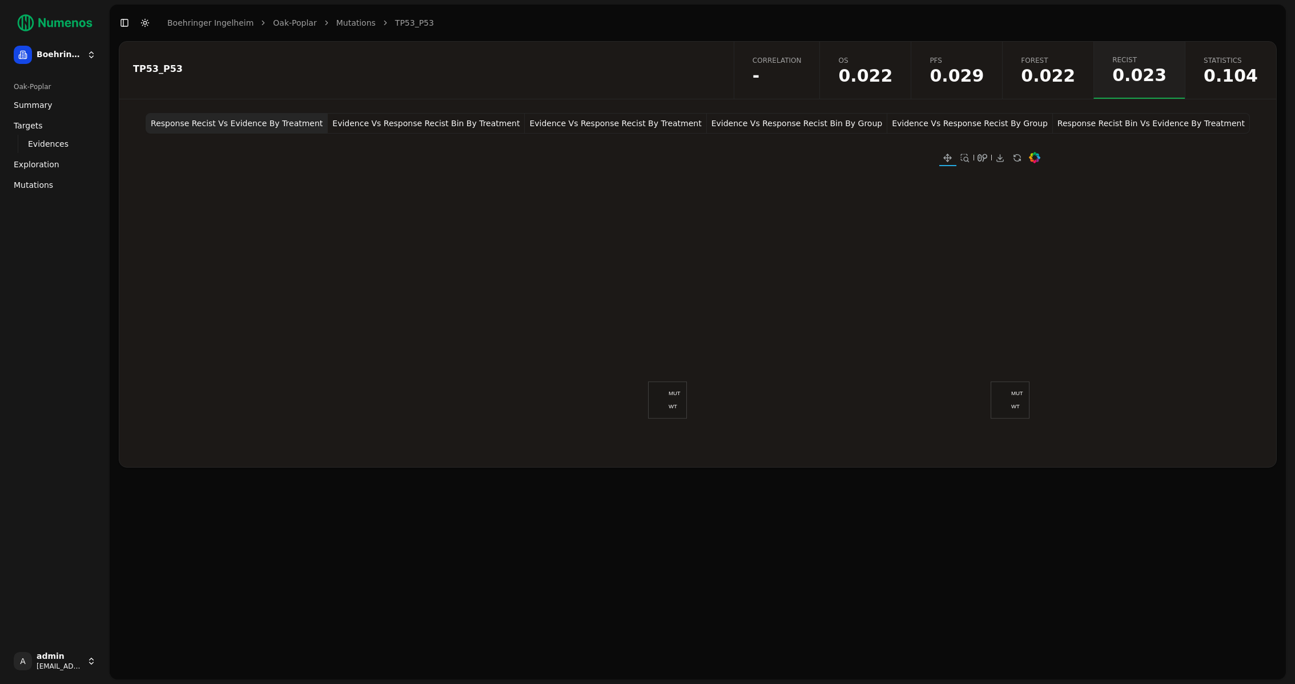
click at [428, 127] on button "Evidence Vs Response Recist Bin By Treatment" at bounding box center [426, 123] width 197 height 21
click at [583, 125] on button "Evidence Vs Response Recist By Treatment" at bounding box center [616, 123] width 182 height 21
click at [46, 183] on span "Mutations" at bounding box center [33, 184] width 39 height 11
